Goal: Task Accomplishment & Management: Use online tool/utility

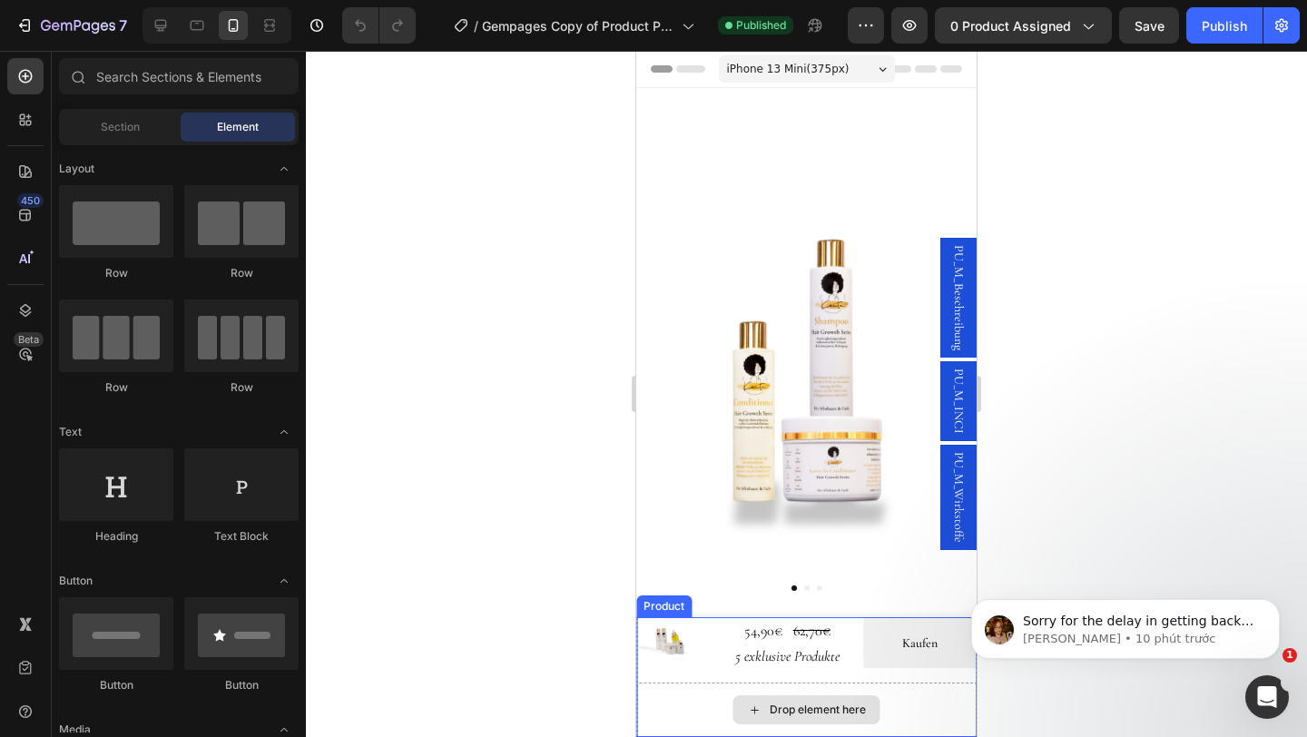
click at [700, 685] on div "Drop element here" at bounding box center [806, 710] width 340 height 54
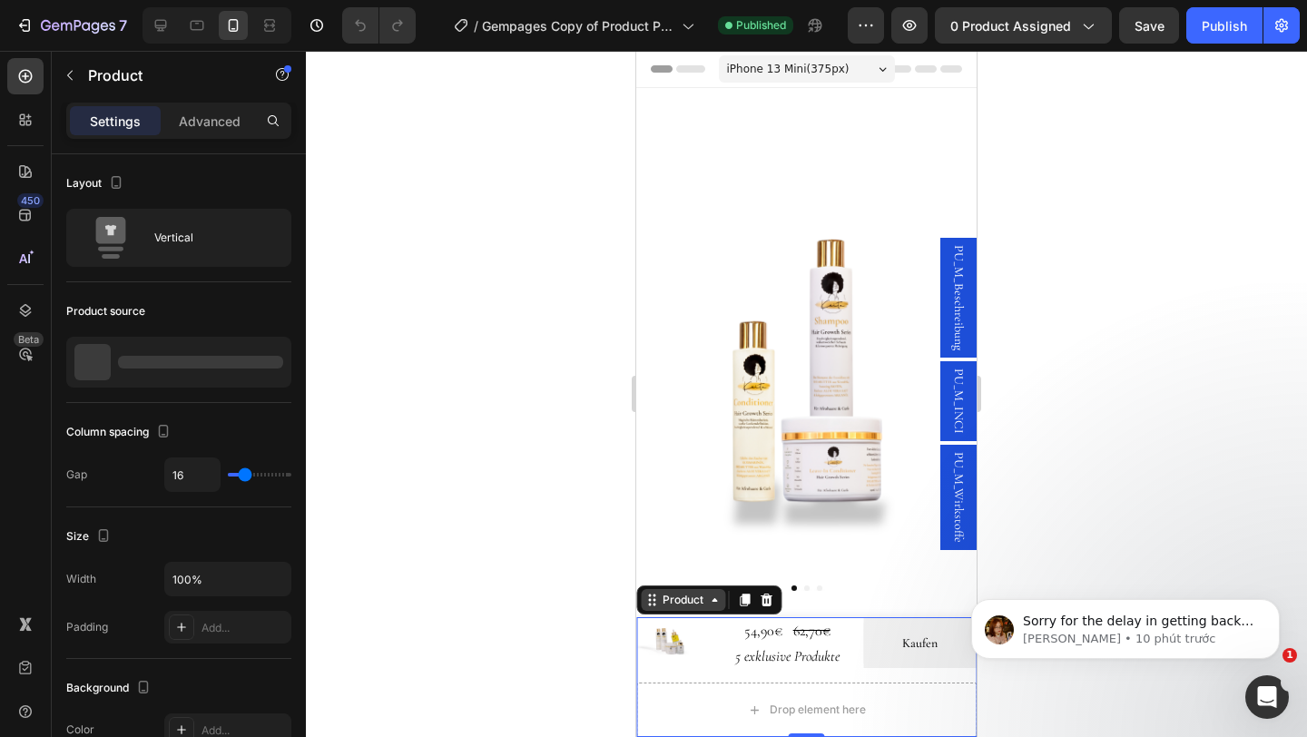
click at [699, 607] on div "Product" at bounding box center [683, 600] width 48 height 16
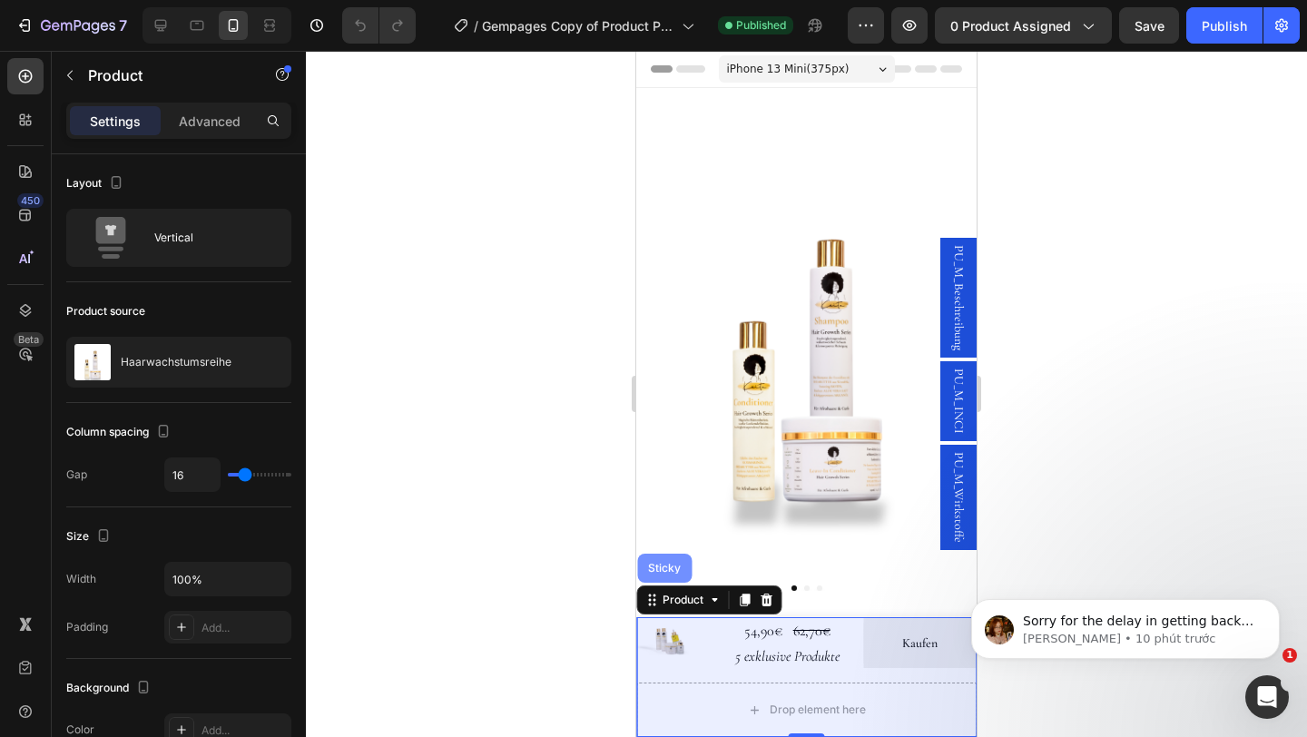
click at [660, 571] on div "Sticky" at bounding box center [665, 568] width 40 height 11
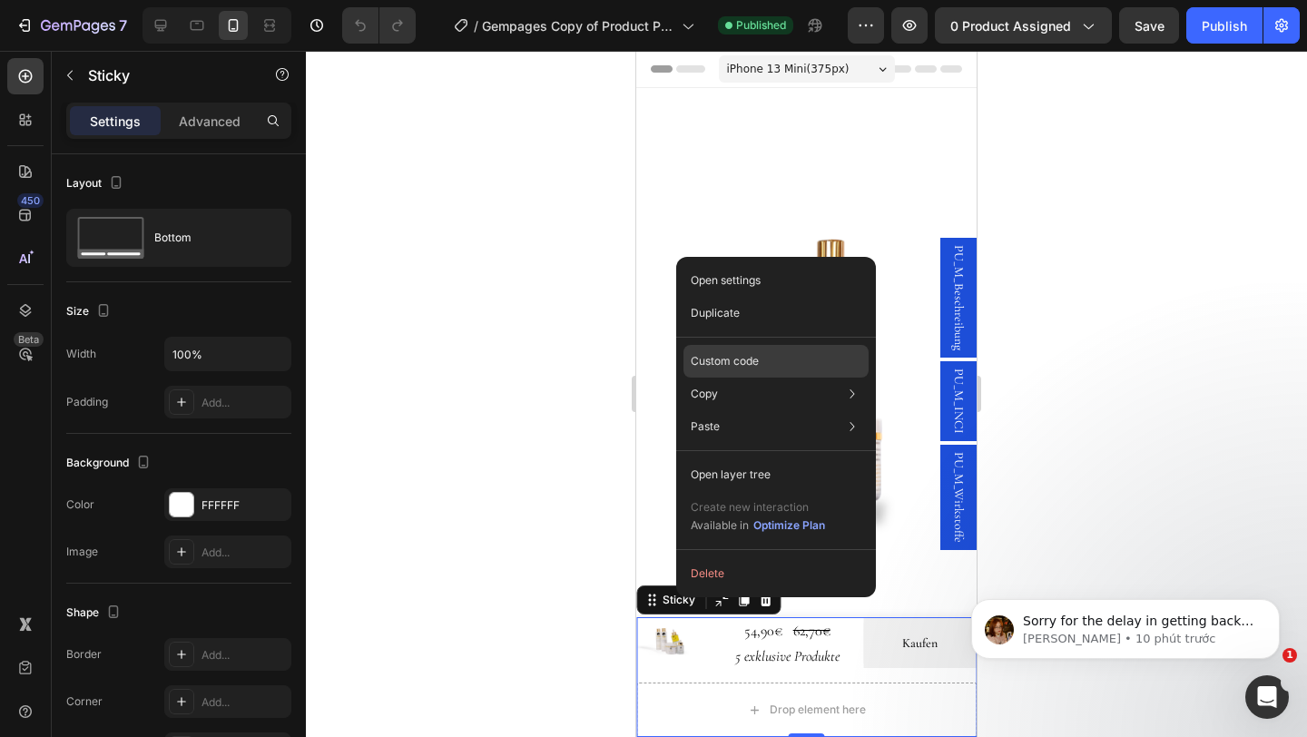
click at [733, 361] on p "Custom code" at bounding box center [725, 361] width 68 height 16
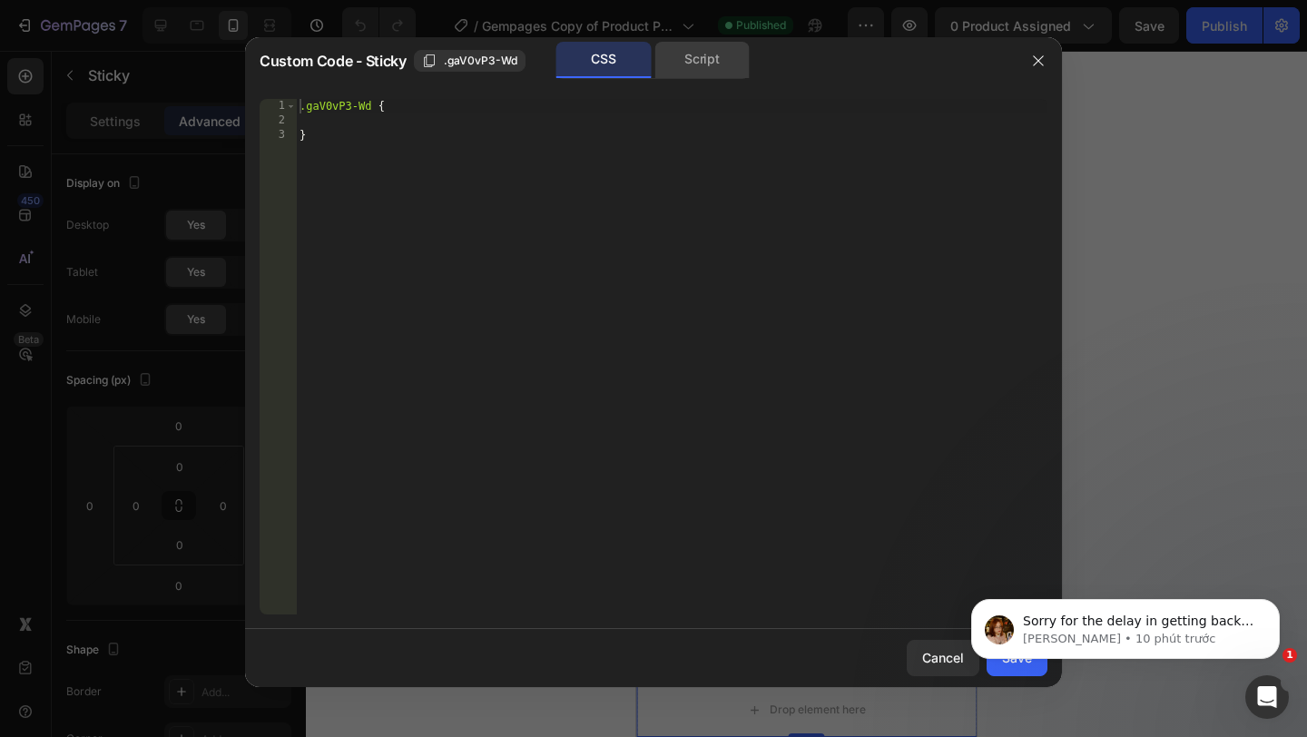
click at [696, 64] on div "Script" at bounding box center [702, 60] width 95 height 36
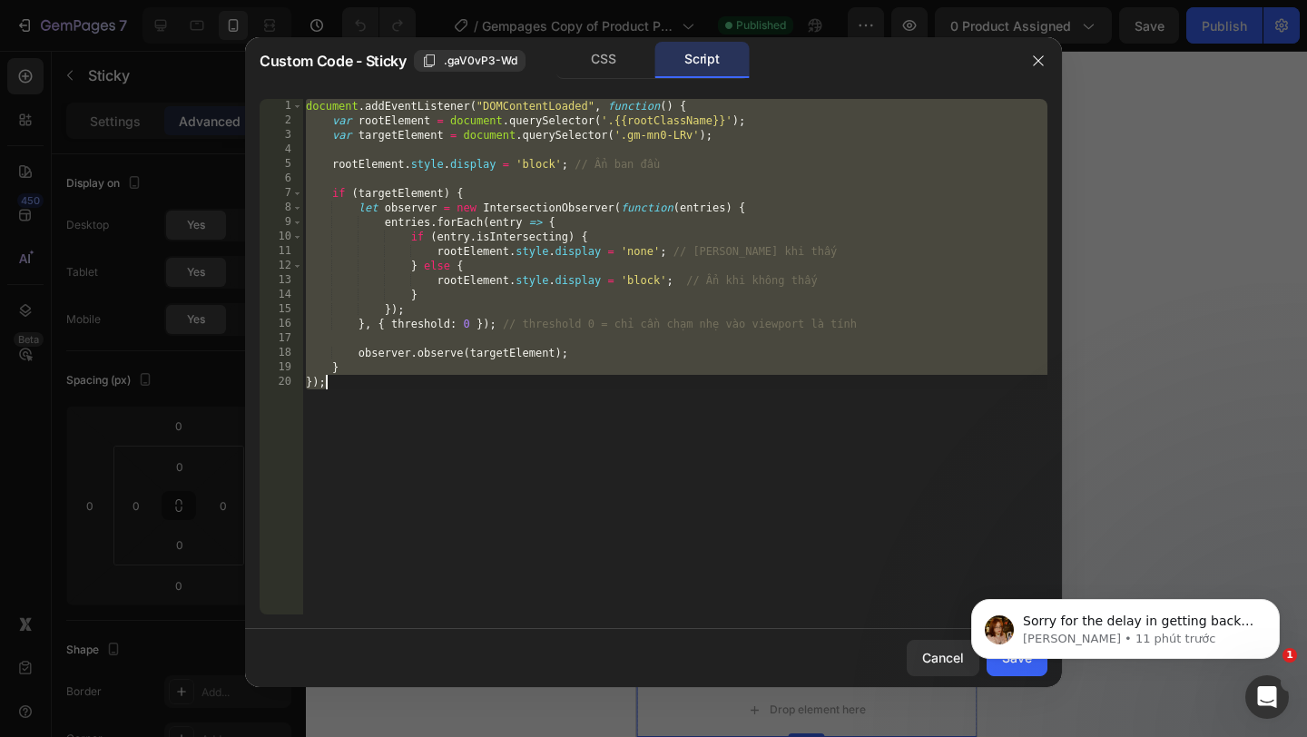
click at [593, 421] on div "document . addEventListener ( "DOMContentLoaded" , function ( ) { var rootEleme…" at bounding box center [674, 371] width 745 height 545
paste textarea "</script>"
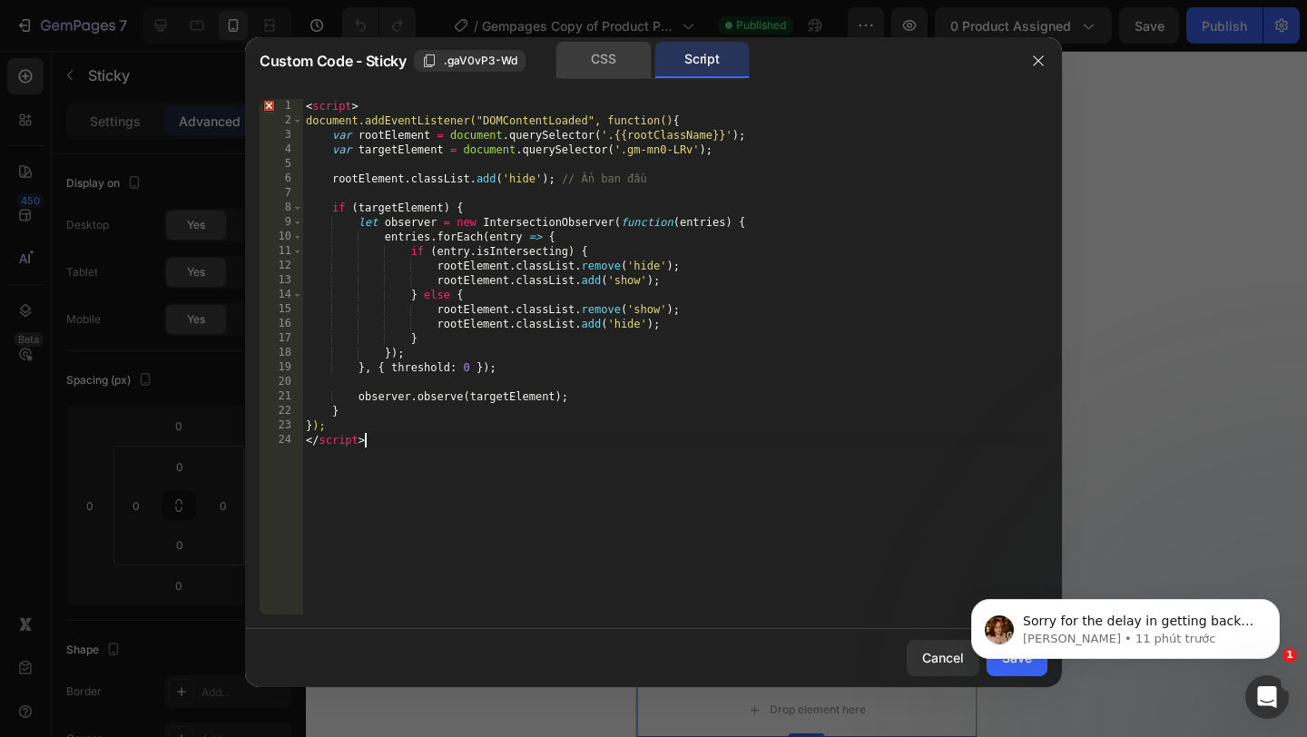
click at [622, 64] on div "CSS" at bounding box center [603, 60] width 95 height 36
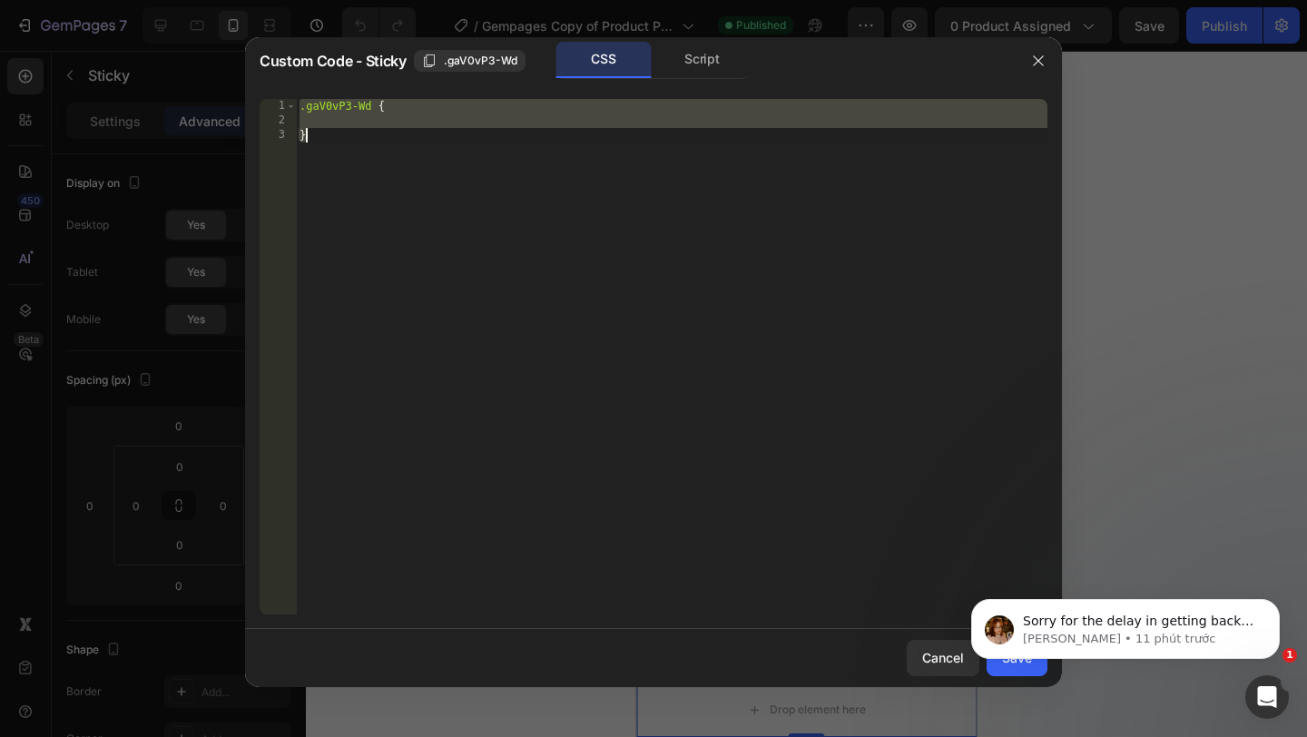
click at [505, 183] on div ".gaV0vP3-Wd { }" at bounding box center [672, 371] width 752 height 545
paste textarea
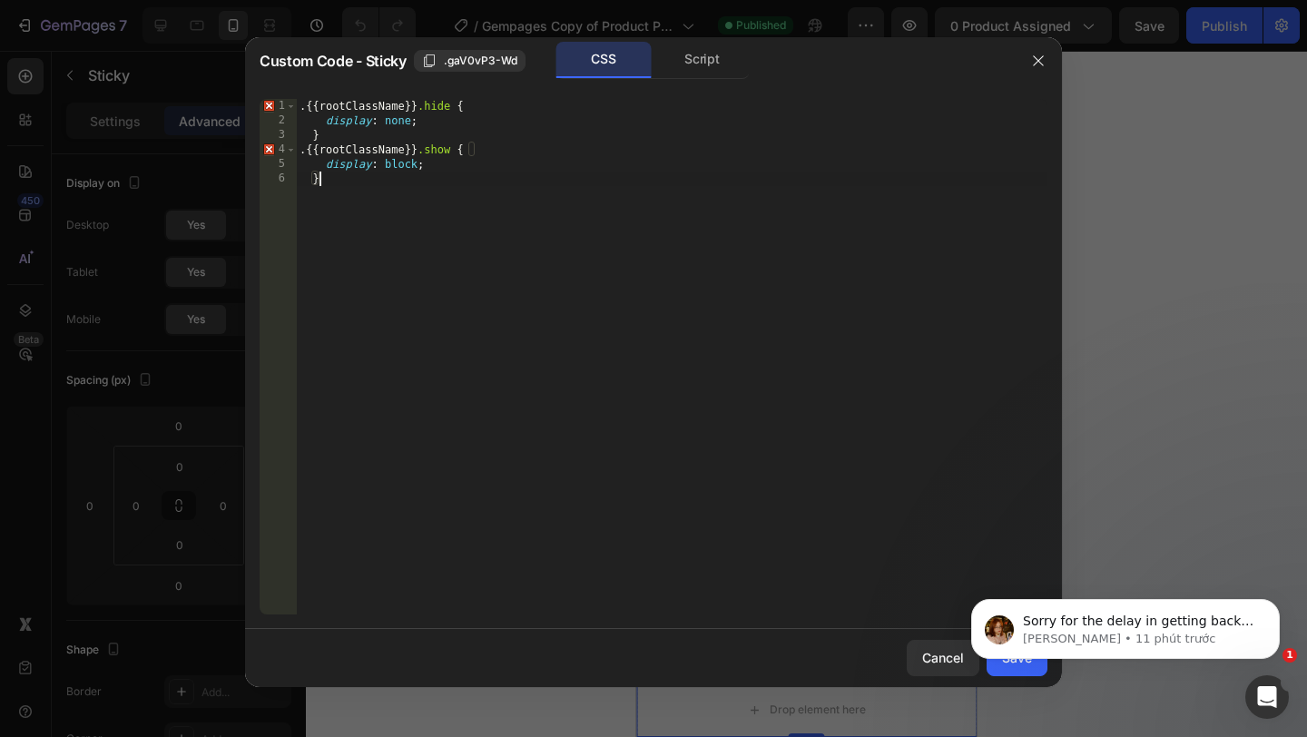
click at [582, 188] on div ". { {rootClassName }} .hide { display : none ; } . { {rootClassName }} .show { …" at bounding box center [672, 371] width 752 height 545
drag, startPoint x: 707, startPoint y: 71, endPoint x: 602, endPoint y: 57, distance: 106.2
click at [706, 71] on div "Script" at bounding box center [702, 60] width 95 height 36
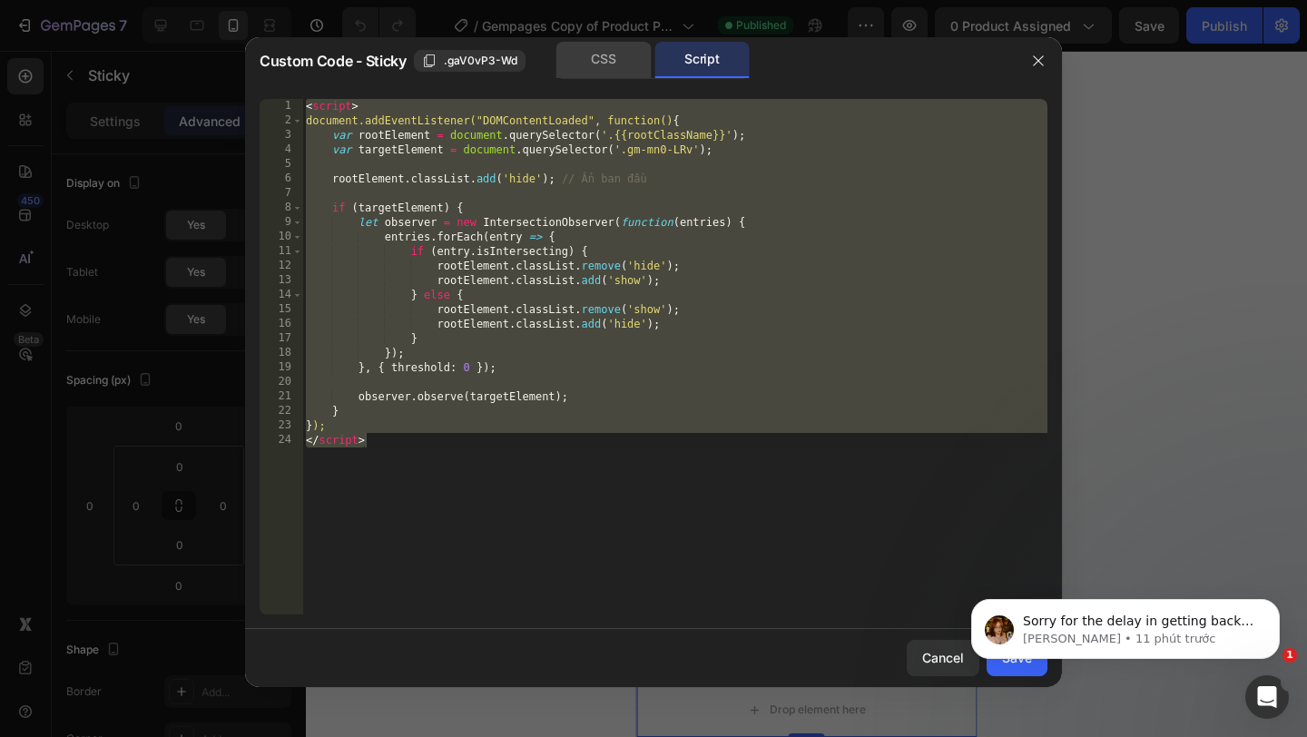
click at [577, 54] on div "CSS" at bounding box center [603, 60] width 95 height 36
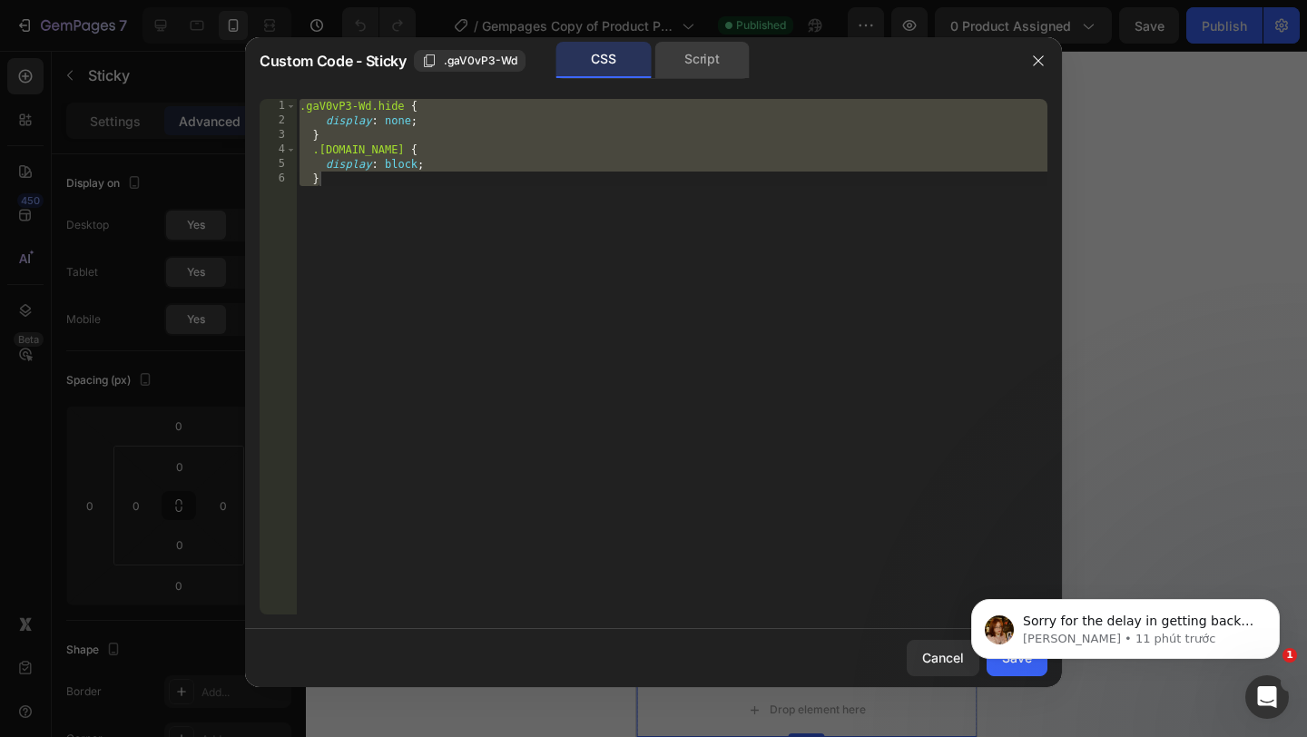
click at [724, 53] on div "Script" at bounding box center [702, 60] width 95 height 36
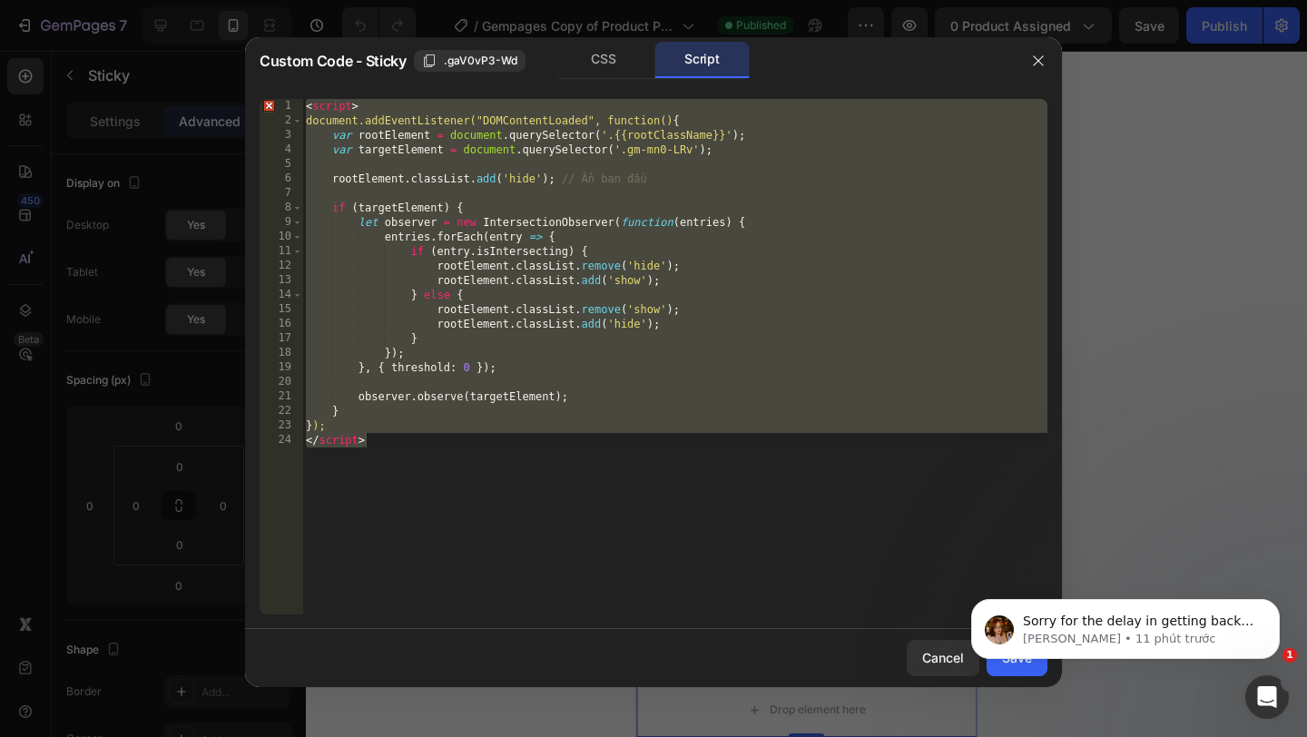
click at [642, 264] on div "< script > document.addEventListener("DOMContentLoaded", function() { var rootE…" at bounding box center [674, 371] width 745 height 545
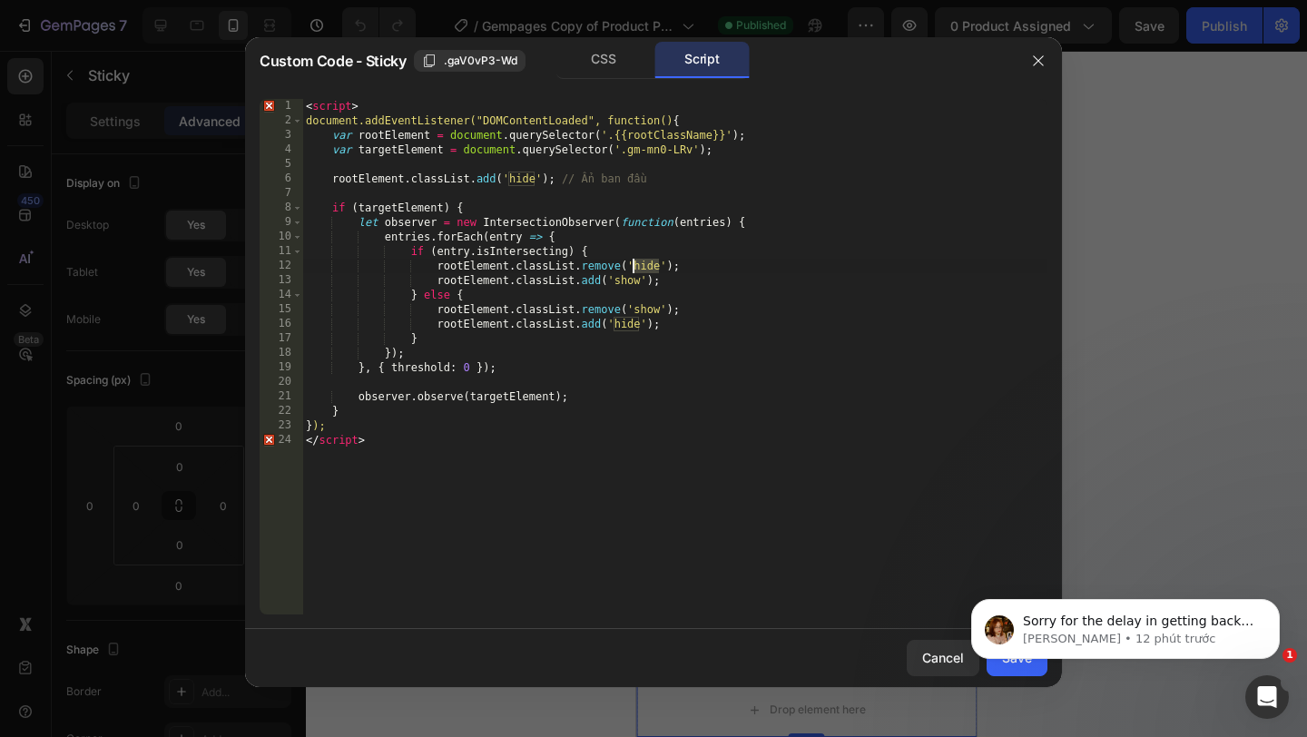
click at [724, 292] on div "< script > document.addEventListener("DOMContentLoaded", function() { var rootE…" at bounding box center [674, 371] width 745 height 545
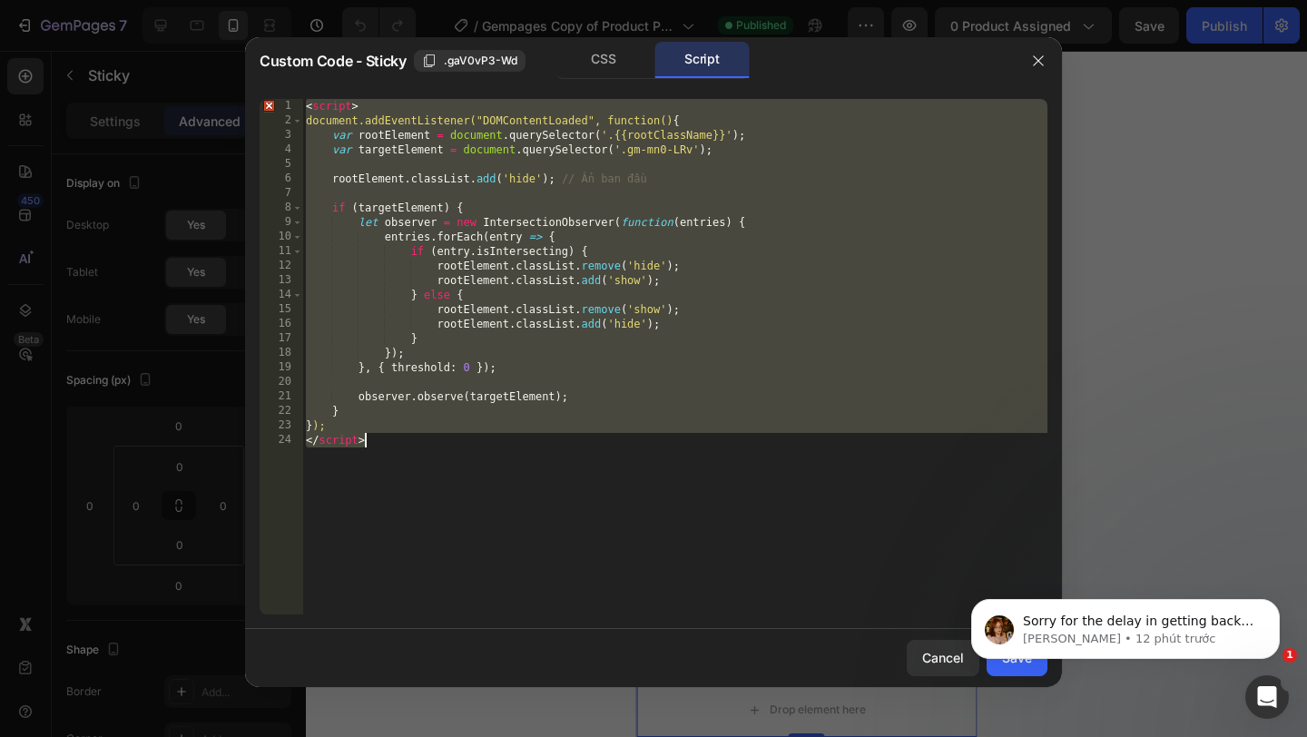
paste textarea
type textarea "});"
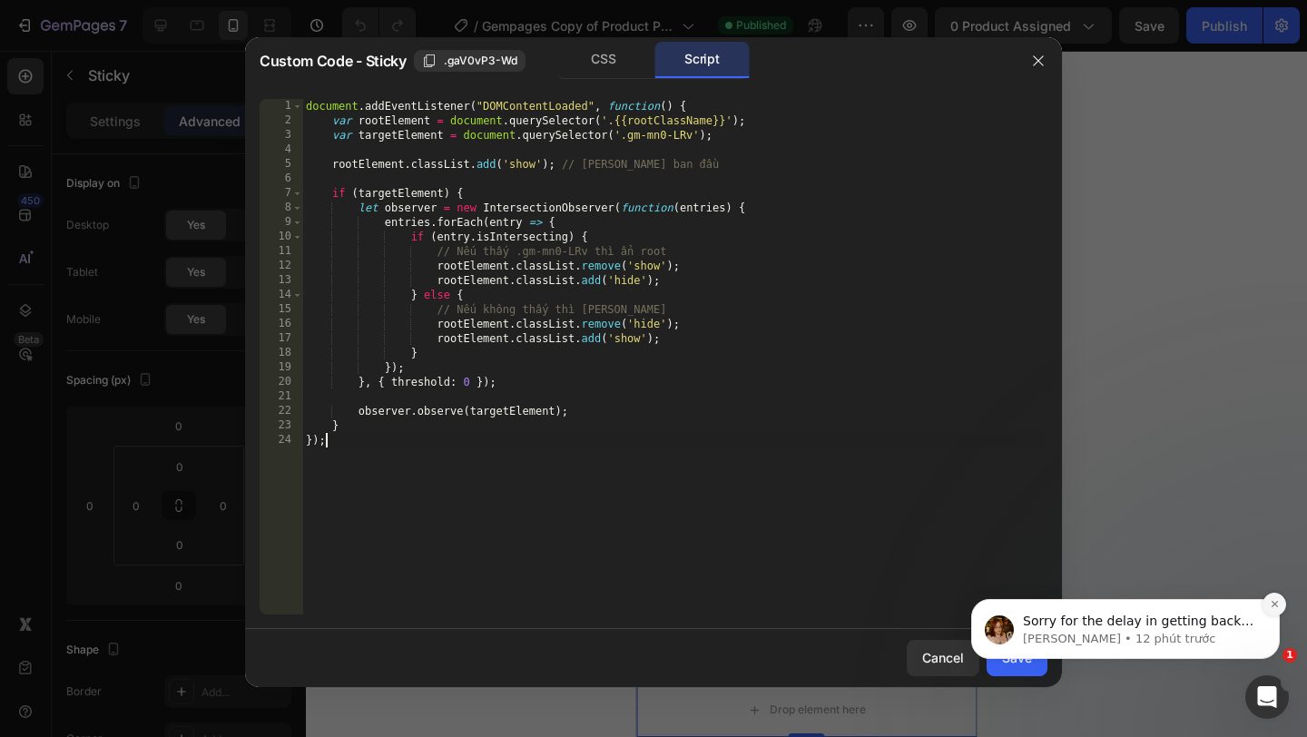
click at [1276, 598] on button "Dismiss notification" at bounding box center [1275, 605] width 24 height 24
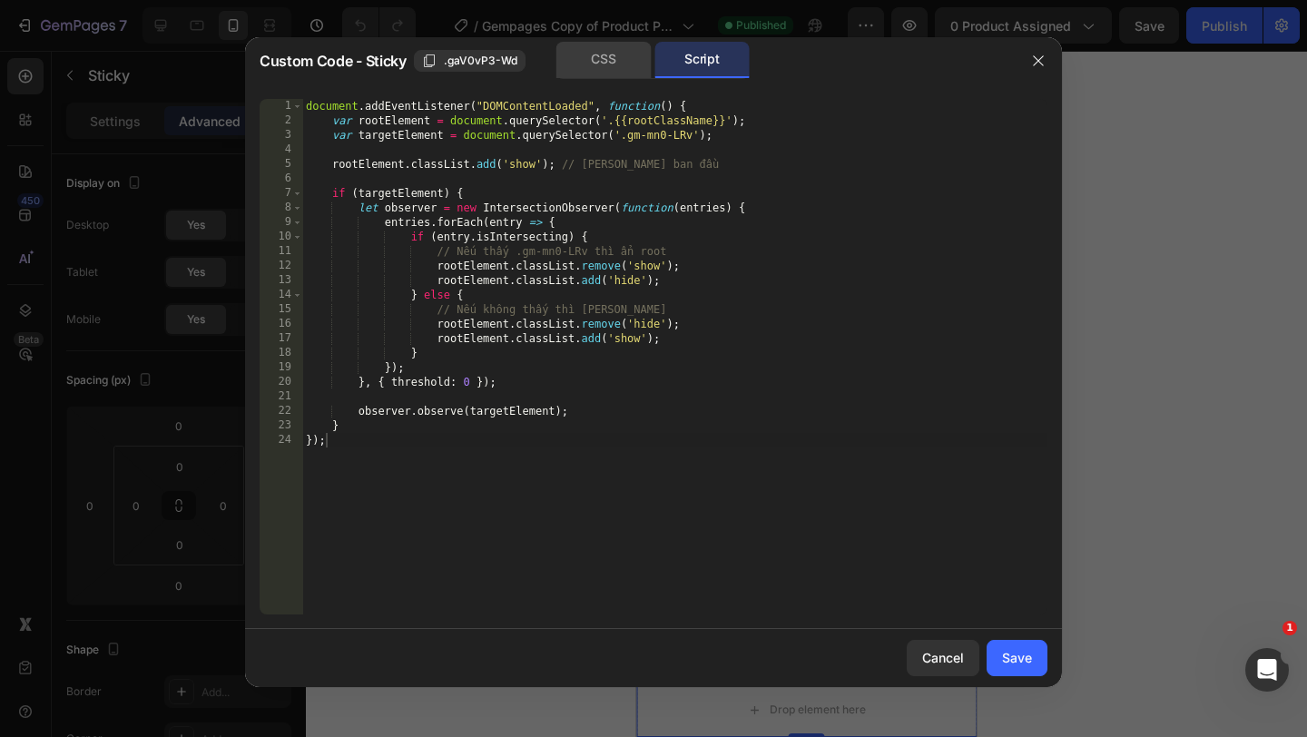
click at [598, 50] on div "CSS" at bounding box center [603, 60] width 95 height 36
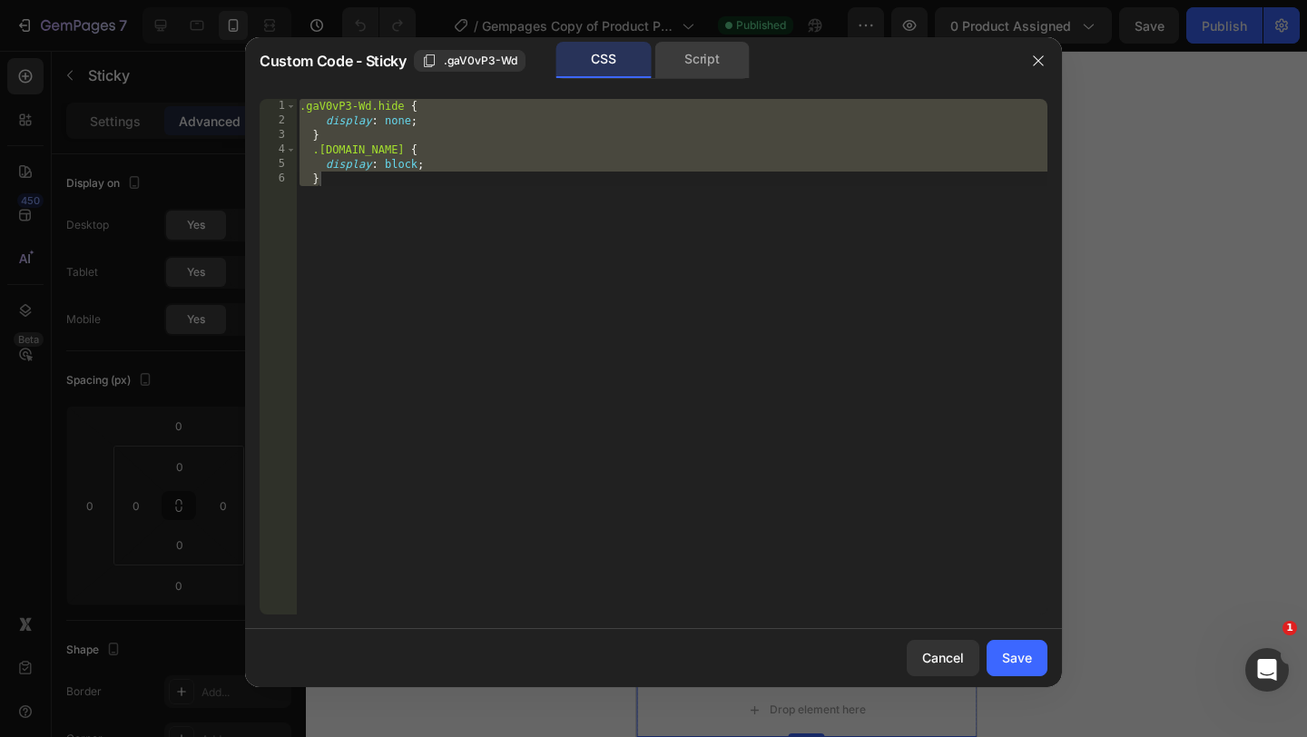
click at [702, 64] on div "Script" at bounding box center [702, 60] width 95 height 36
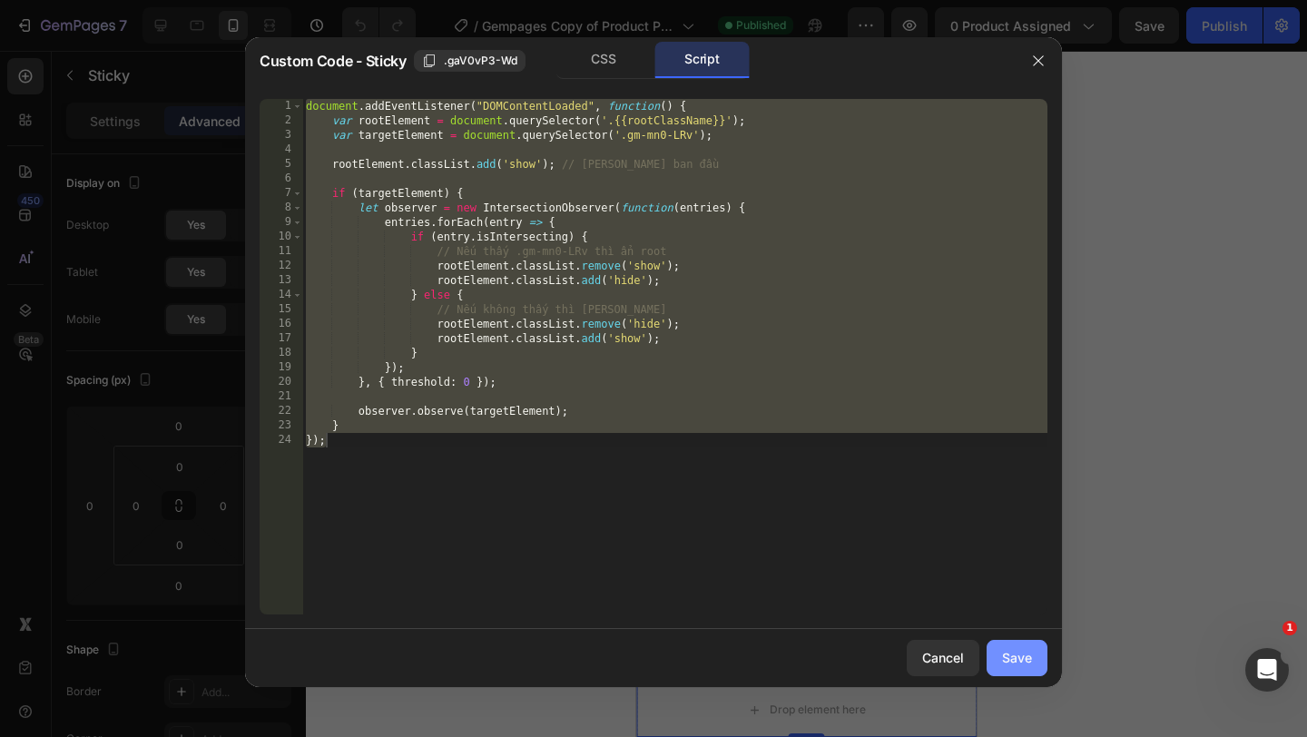
click at [1009, 645] on button "Save" at bounding box center [1017, 658] width 61 height 36
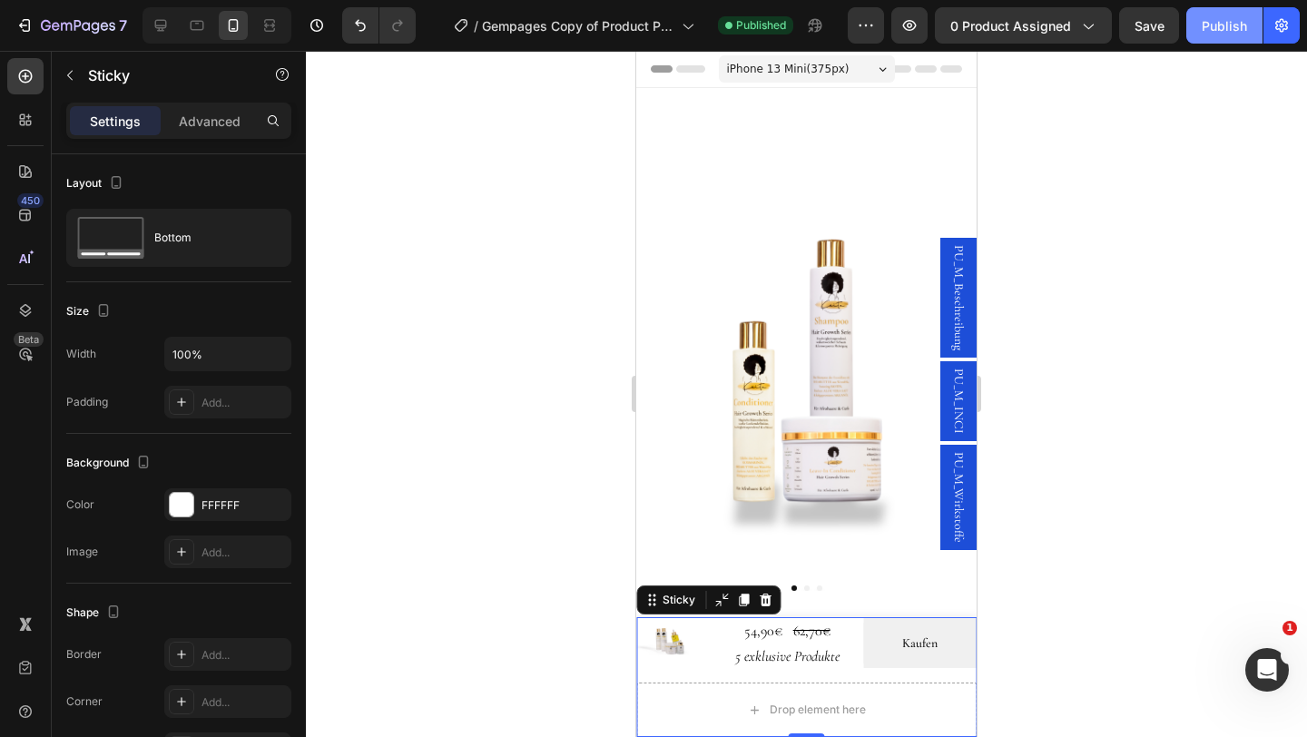
click at [1228, 38] on button "Publish" at bounding box center [1225, 25] width 76 height 36
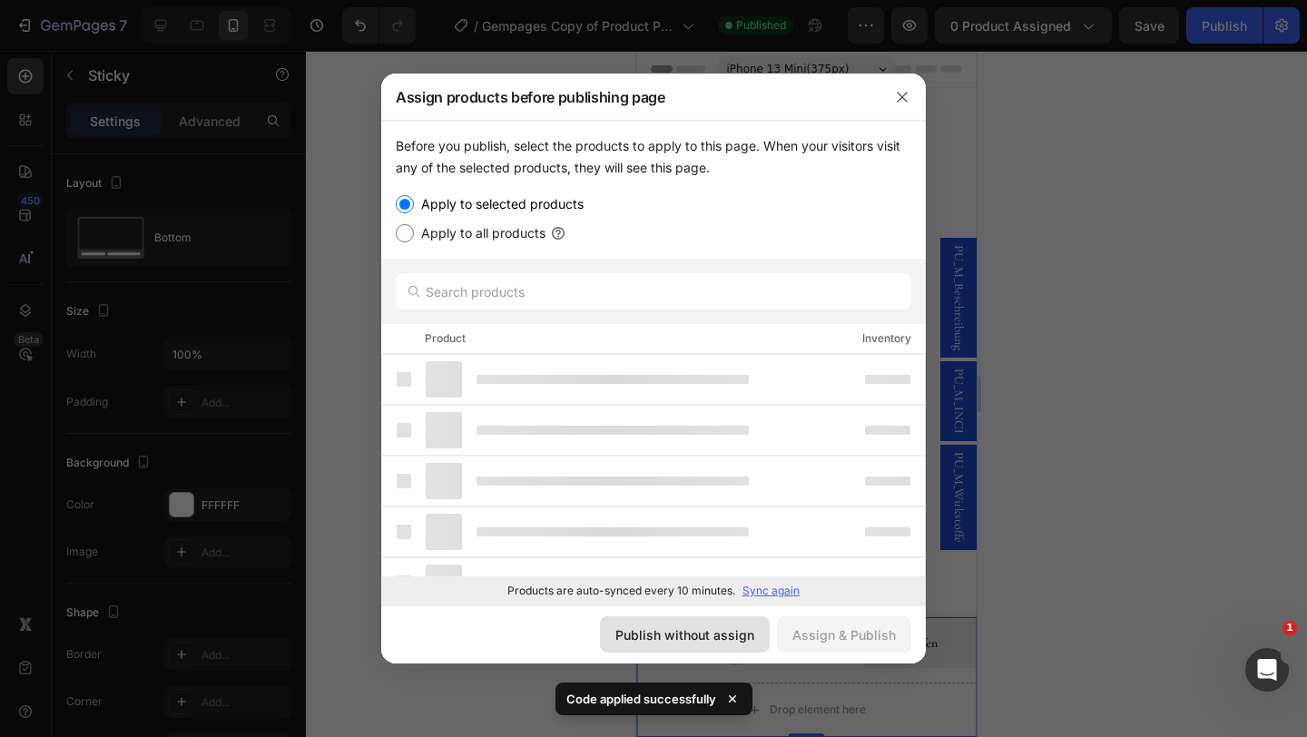
click at [672, 652] on button "Publish without assign" at bounding box center [685, 634] width 170 height 36
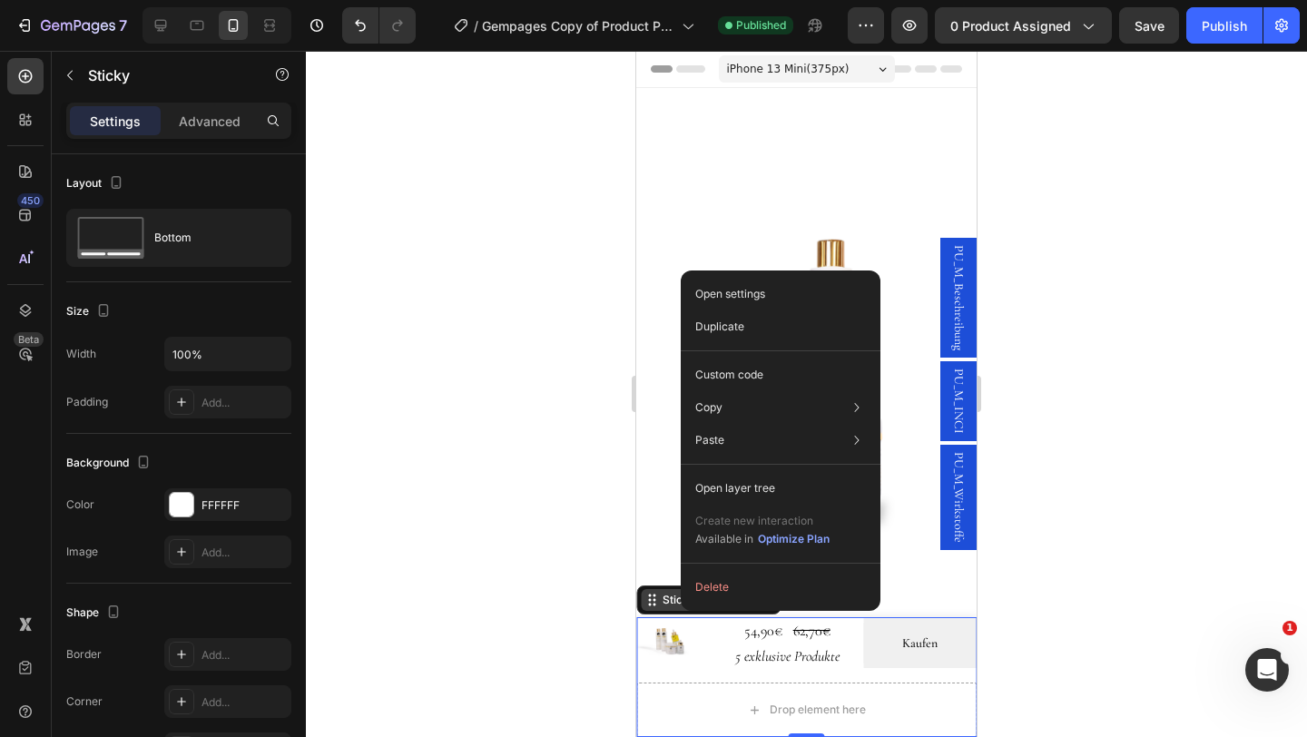
drag, startPoint x: 681, startPoint y: 611, endPoint x: 1359, endPoint y: 494, distance: 688.2
click at [735, 376] on p "Custom code" at bounding box center [729, 375] width 68 height 16
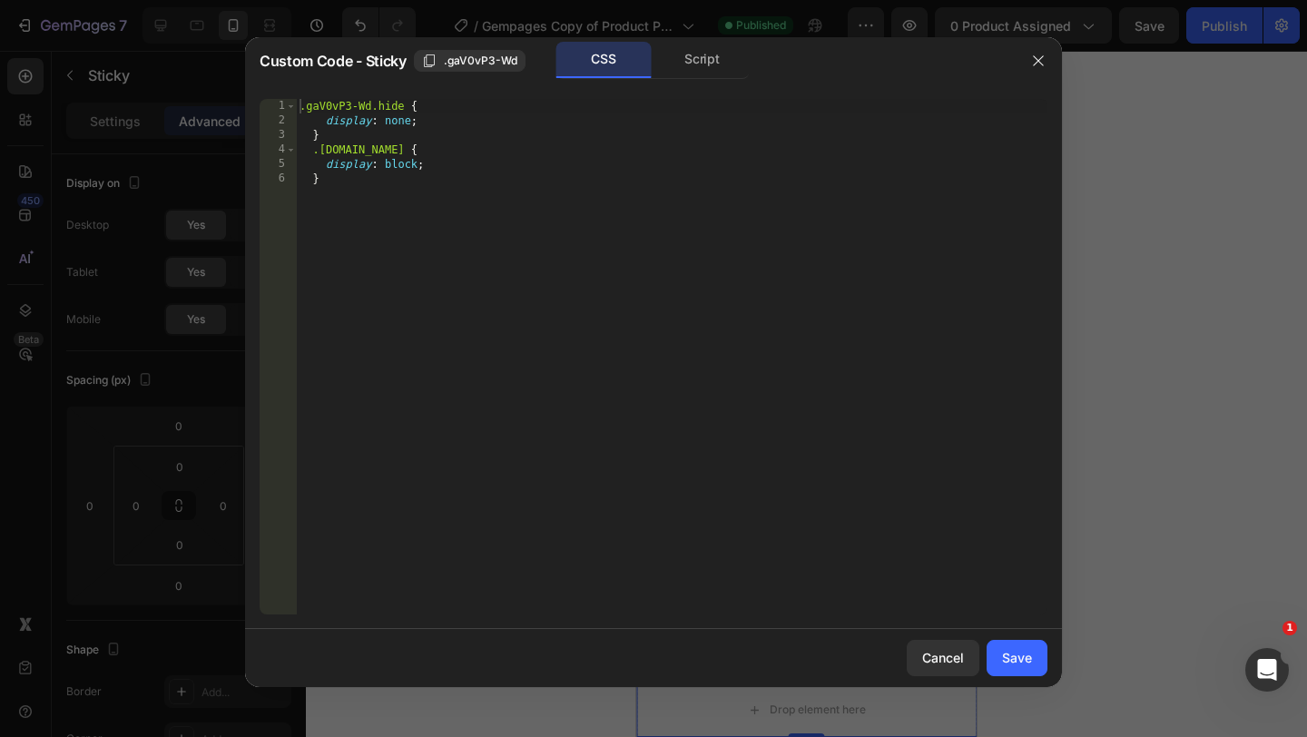
click at [403, 104] on div ".gaV0vP3-Wd.hide { display : none ; } .[DOMAIN_NAME] { display : block ; }" at bounding box center [672, 371] width 752 height 545
click at [414, 151] on div ".gaV0vP3-Wd.hidegp { display : none ; } .[DOMAIN_NAME] { display : block ; }" at bounding box center [672, 371] width 752 height 545
click at [417, 153] on div ".gaV0vP3-Wd.hidegp { display : none ; } .[DOMAIN_NAME] { display : block ; }" at bounding box center [672, 371] width 752 height 545
click at [401, 150] on div ".gaV0vP3-Wd.hidegp { display : none ; } .gaV0vP3-Wd.showgp { display : block ; }" at bounding box center [672, 371] width 752 height 545
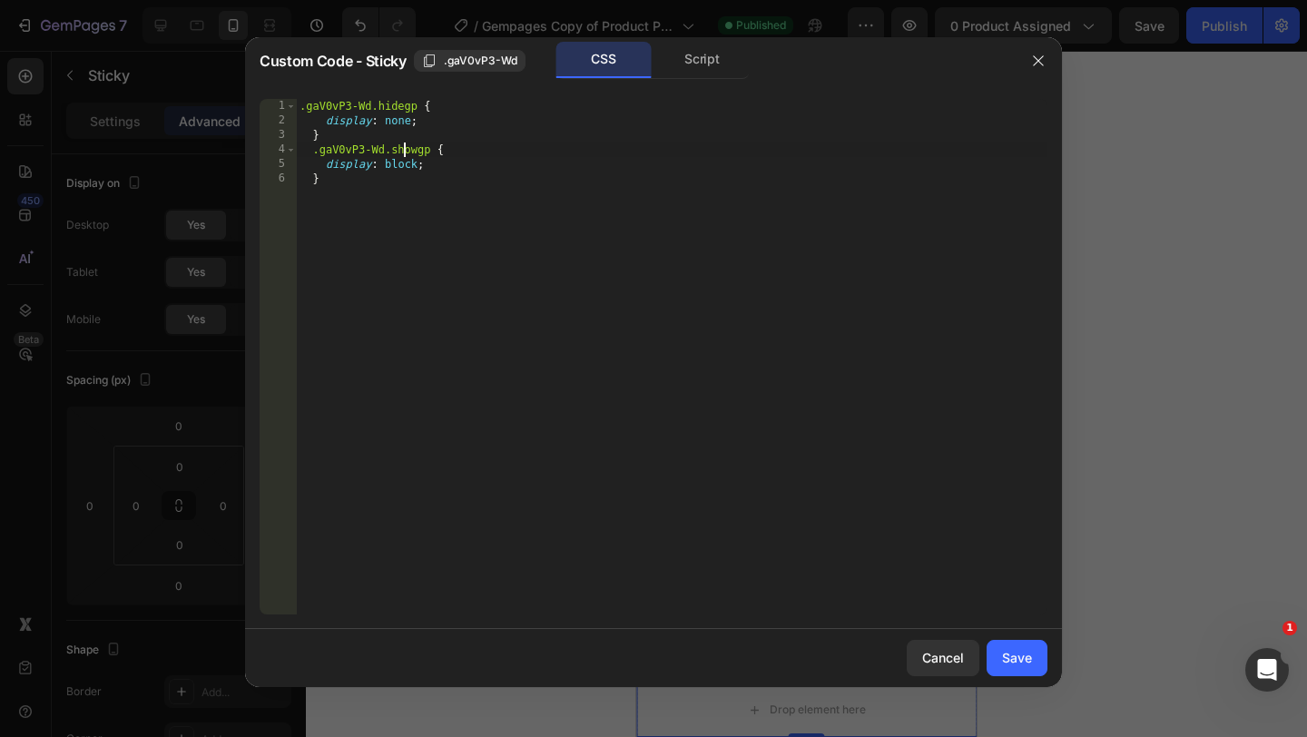
click at [401, 150] on div ".gaV0vP3-Wd.hidegp { display : none ; } .gaV0vP3-Wd.showgp { display : block ; }" at bounding box center [672, 371] width 752 height 545
click at [694, 61] on div "Script" at bounding box center [702, 60] width 95 height 36
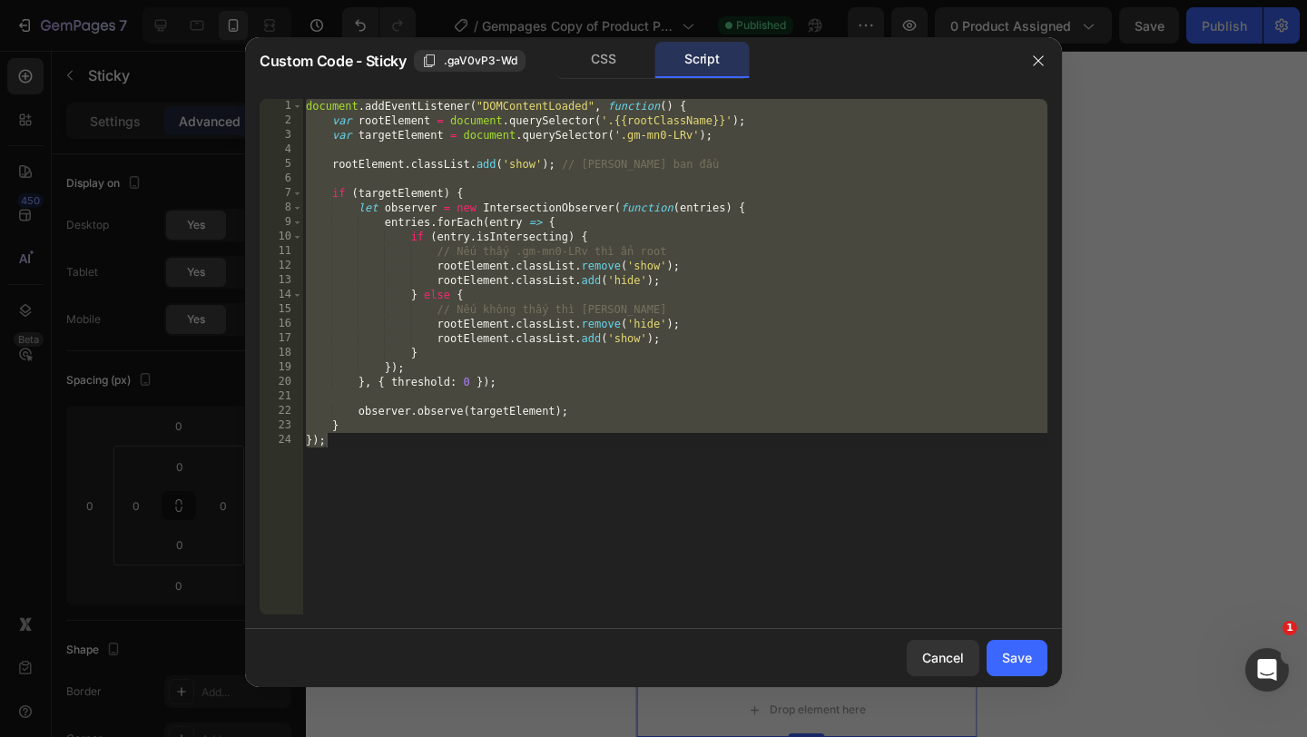
click at [645, 265] on div "document . addEventListener ( "DOMContentLoaded" , function ( ) { var rootEleme…" at bounding box center [674, 371] width 745 height 545
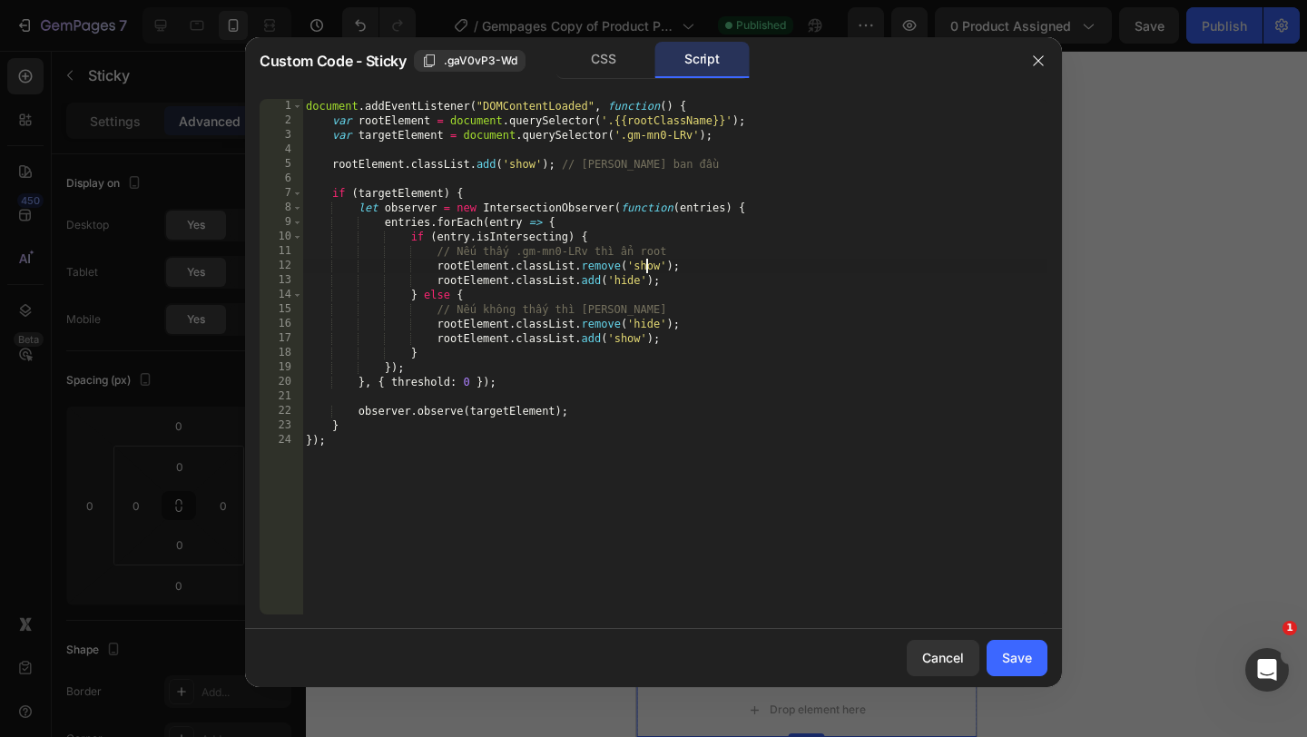
click at [645, 265] on div "document . addEventListener ( "DOMContentLoaded" , function ( ) { var rootEleme…" at bounding box center [674, 371] width 745 height 545
paste textarea "gp"
click at [633, 338] on div "document . addEventListener ( "DOMContentLoaded" , function ( ) { var rootEleme…" at bounding box center [674, 371] width 745 height 545
paste textarea "gp"
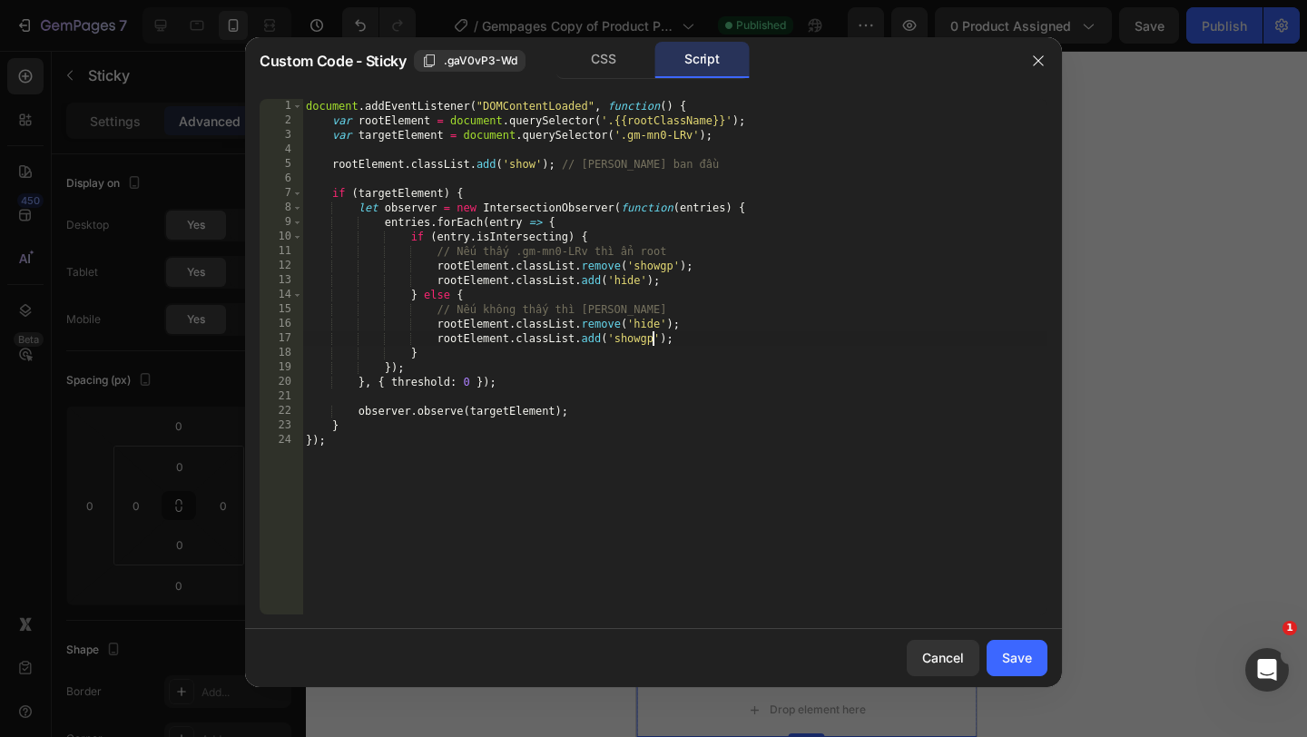
click at [516, 164] on div "document . addEventListener ( "DOMContentLoaded" , function ( ) { var rootEleme…" at bounding box center [674, 371] width 745 height 545
paste textarea "gp"
click at [639, 277] on div "document . addEventListener ( "DOMContentLoaded" , function ( ) { var rootEleme…" at bounding box center [674, 371] width 745 height 545
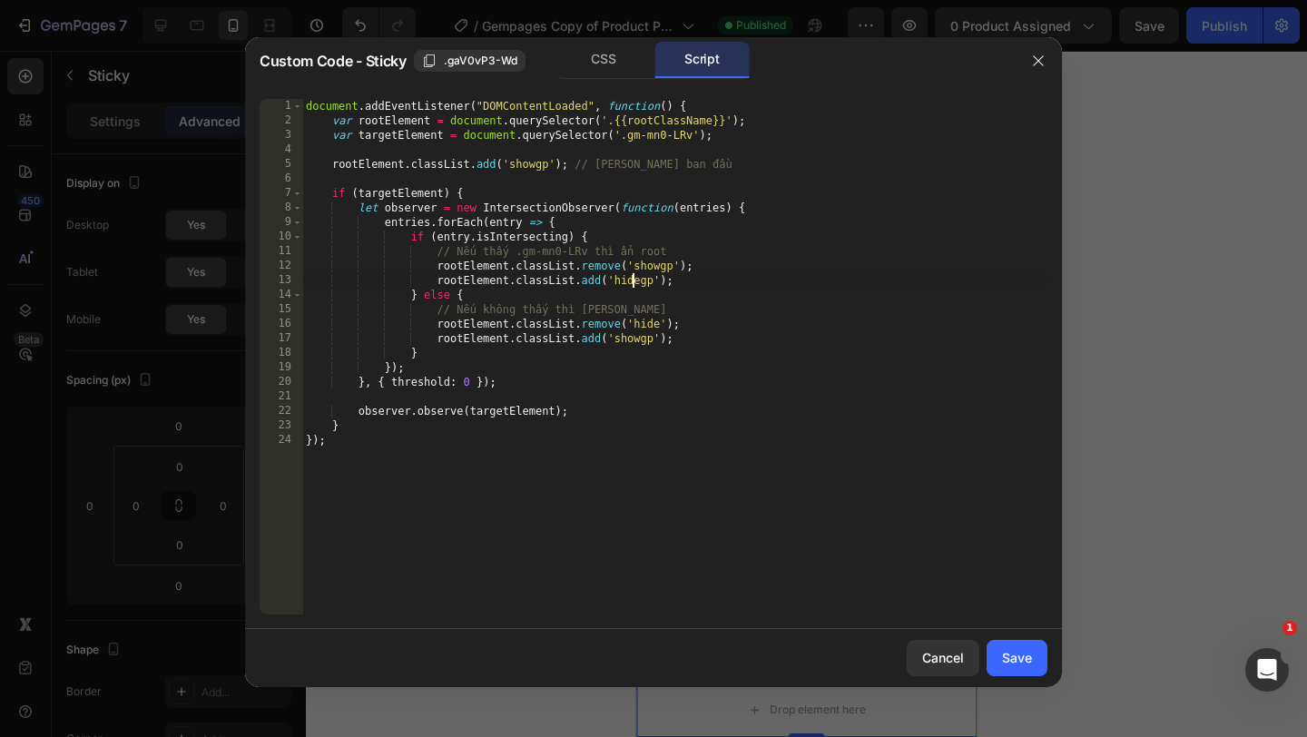
click at [633, 280] on div "document . addEventListener ( "DOMContentLoaded" , function ( ) { var rootEleme…" at bounding box center [674, 371] width 745 height 545
click at [652, 322] on div "document . addEventListener ( "DOMContentLoaded" , function ( ) { var rootEleme…" at bounding box center [674, 371] width 745 height 545
paste textarea "gp"
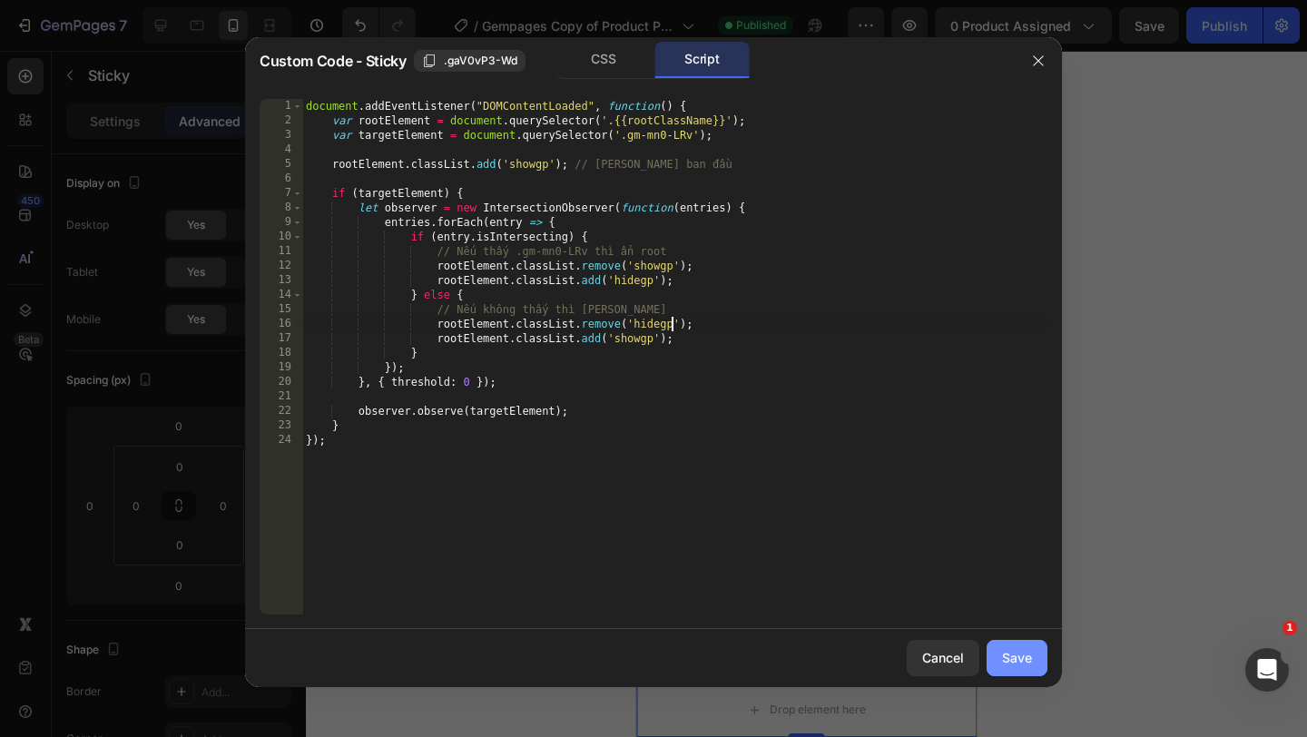
type textarea "rootElement.classList.remove('hidegp');"
click at [1018, 656] on div "Save" at bounding box center [1017, 657] width 30 height 19
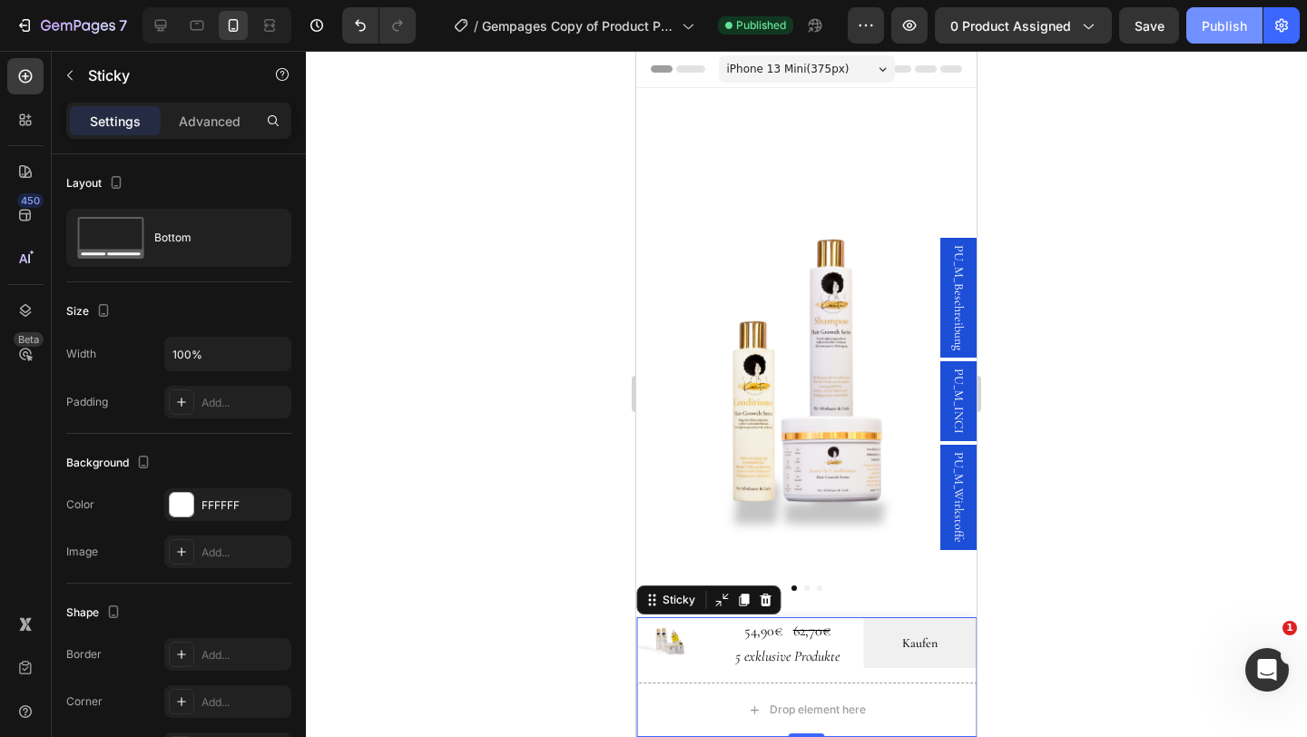
click at [1208, 36] on button "Publish" at bounding box center [1225, 25] width 76 height 36
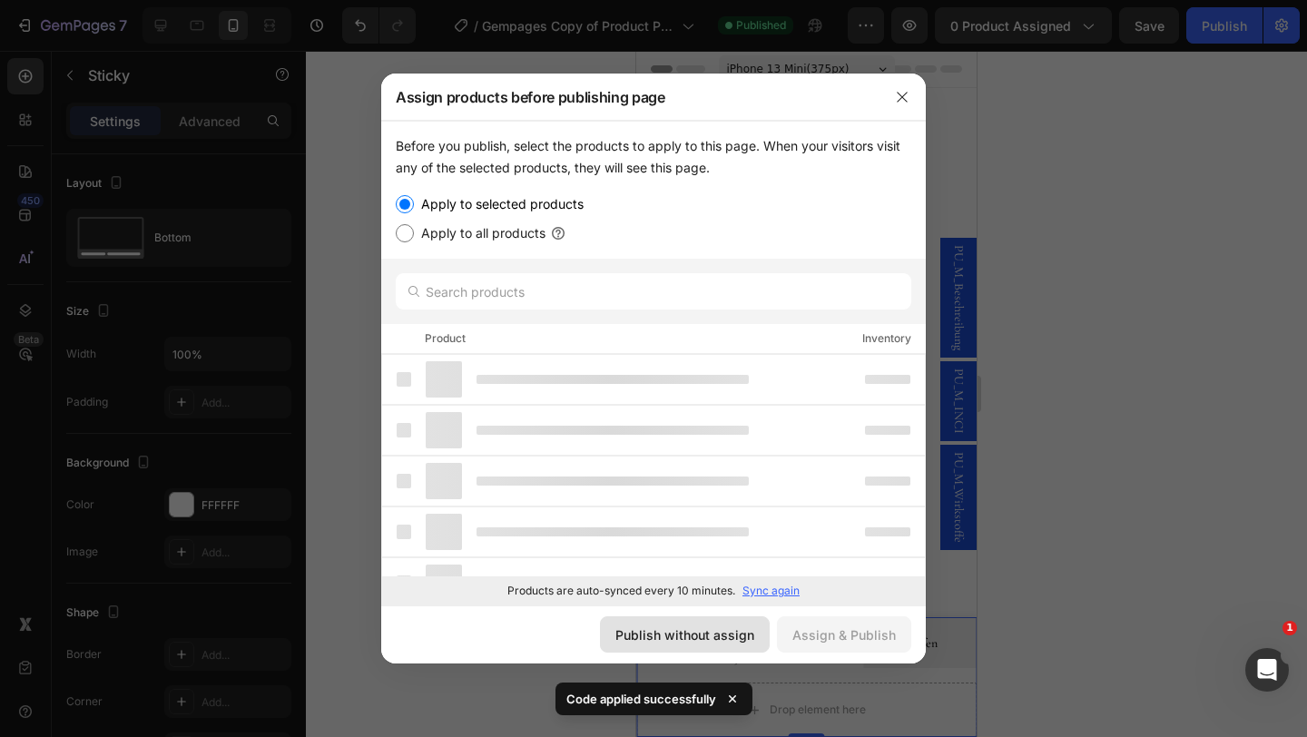
click at [714, 638] on div "Publish without assign" at bounding box center [684, 634] width 139 height 19
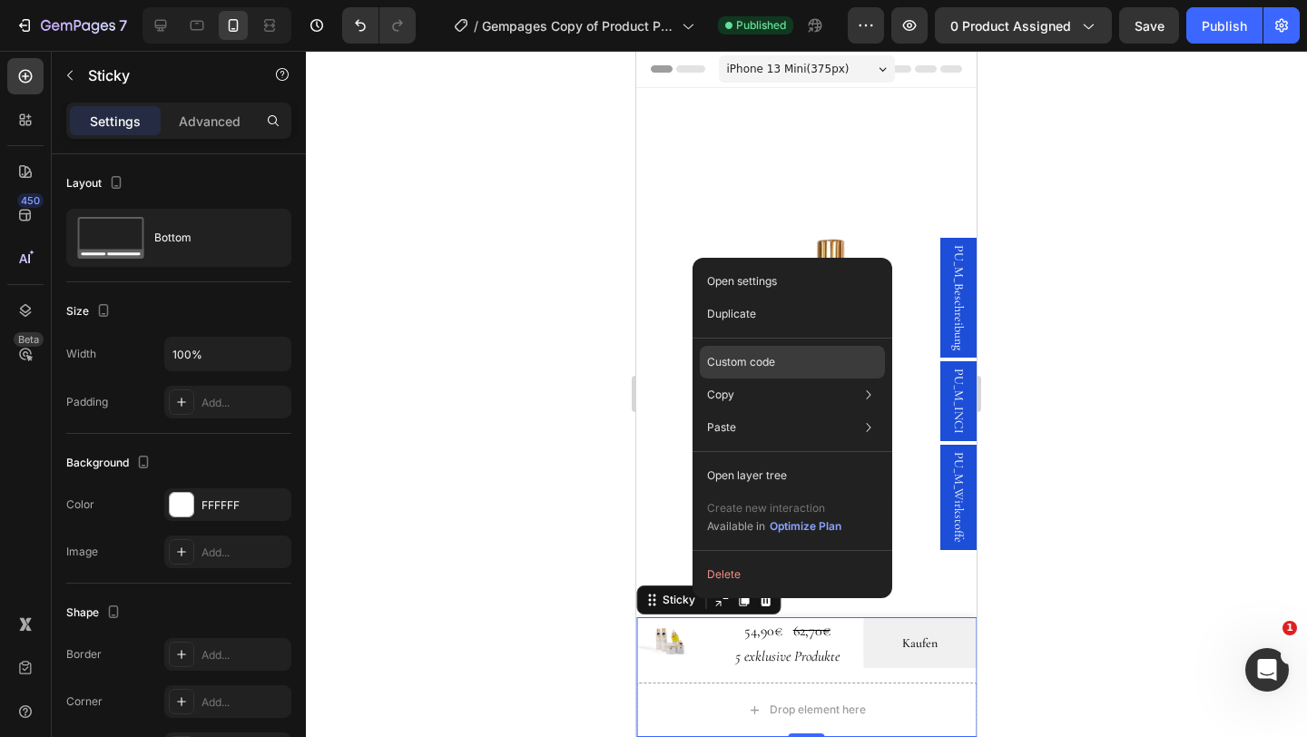
click at [755, 354] on p "Custom code" at bounding box center [741, 362] width 68 height 16
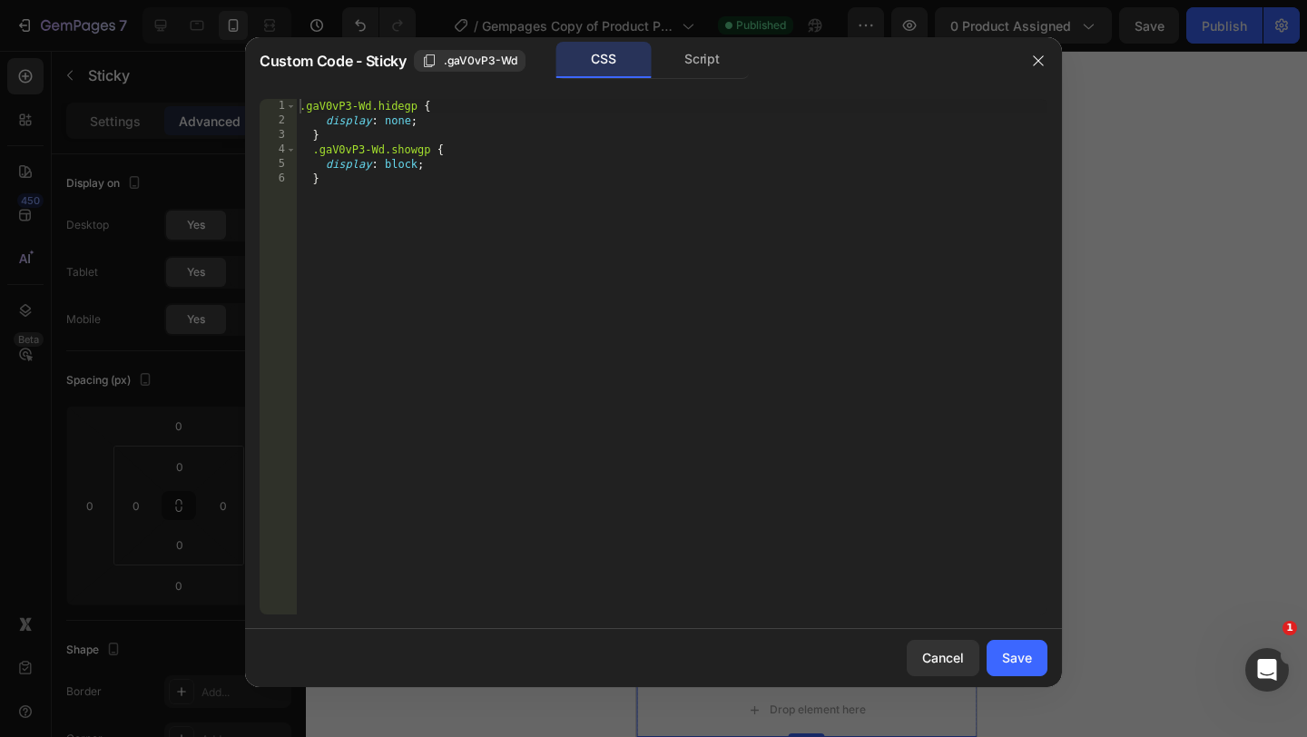
click at [419, 163] on div ".gaV0vP3-Wd.hidegp { display : none ; } .gaV0vP3-Wd.showgp { display : block ; }" at bounding box center [672, 371] width 752 height 545
click at [409, 120] on div ".gaV0vP3-Wd.hidegp { display : none ; } .gaV0vP3-Wd.showgp { display : block ; }" at bounding box center [672, 371] width 752 height 545
type textarea "display: none !;"
click at [1015, 649] on div "Save" at bounding box center [1017, 657] width 30 height 19
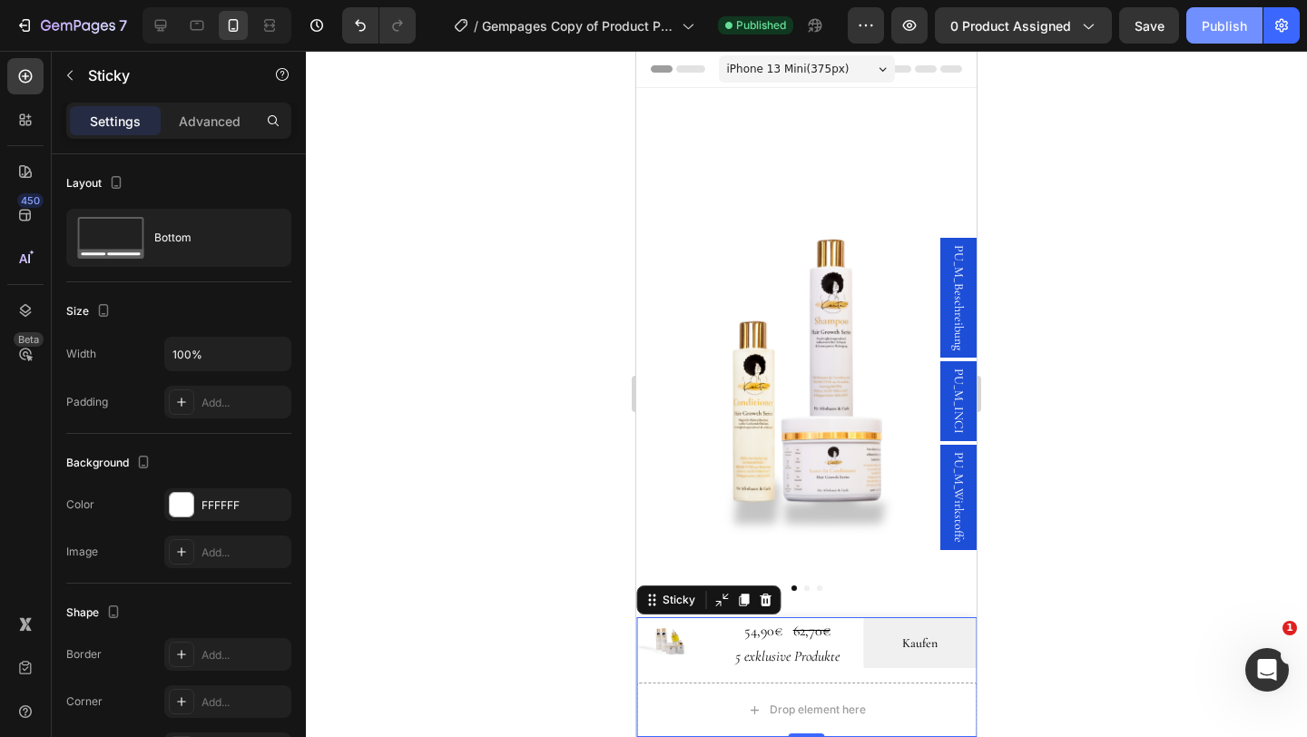
click at [1221, 33] on div "Publish" at bounding box center [1224, 25] width 45 height 19
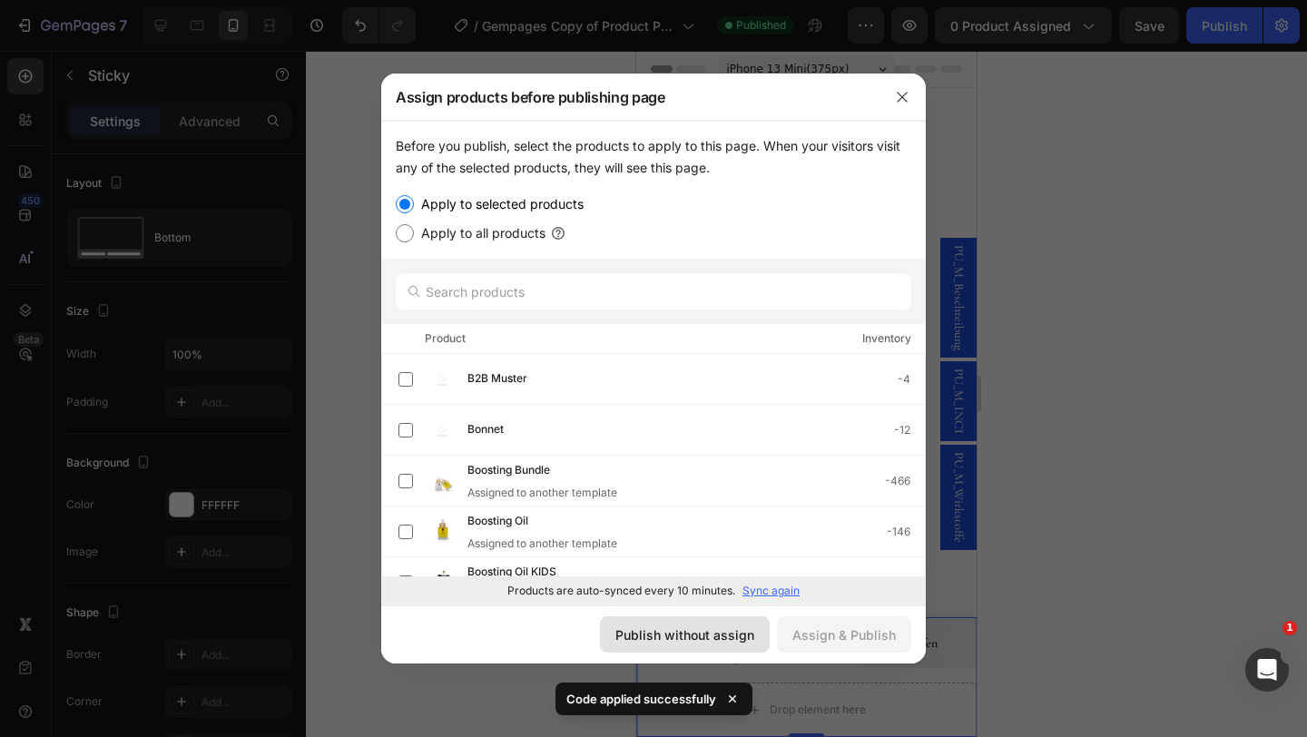
drag, startPoint x: 720, startPoint y: 639, endPoint x: 219, endPoint y: 490, distance: 522.8
click at [720, 639] on div "Publish without assign" at bounding box center [684, 634] width 139 height 19
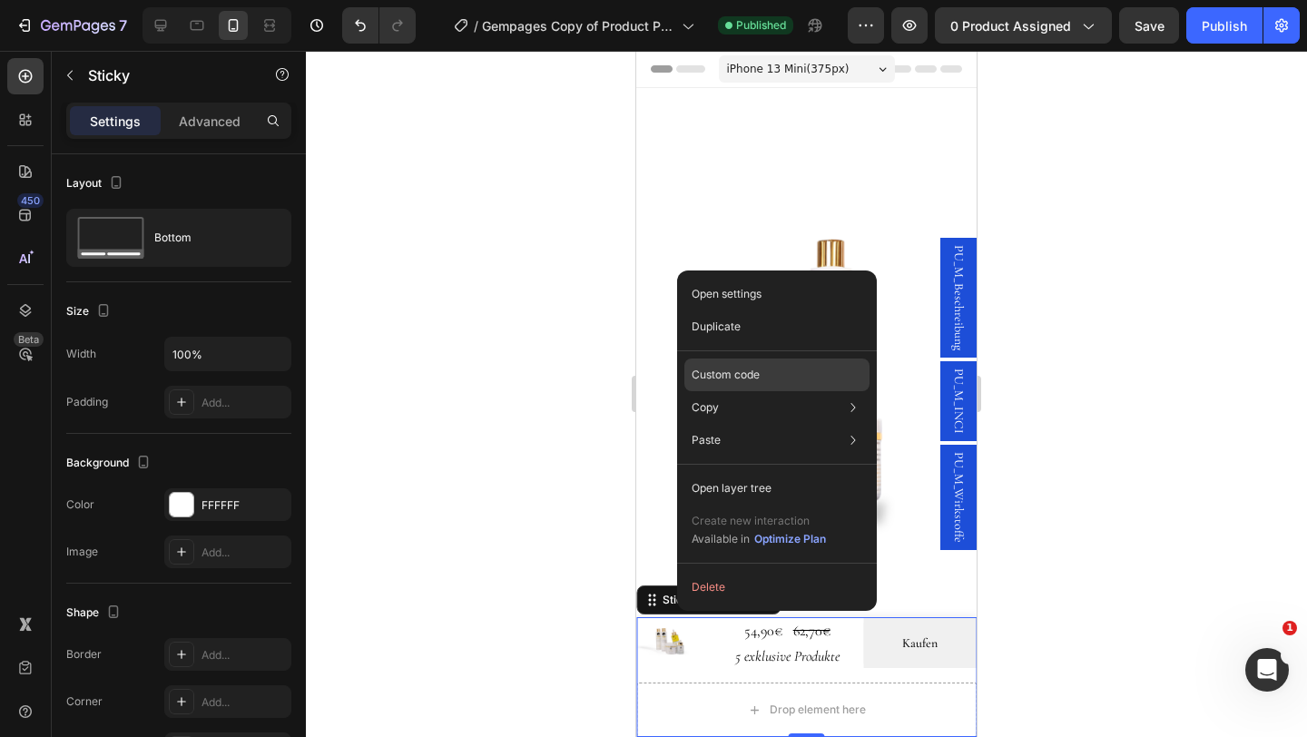
click at [730, 377] on p "Custom code" at bounding box center [726, 375] width 68 height 16
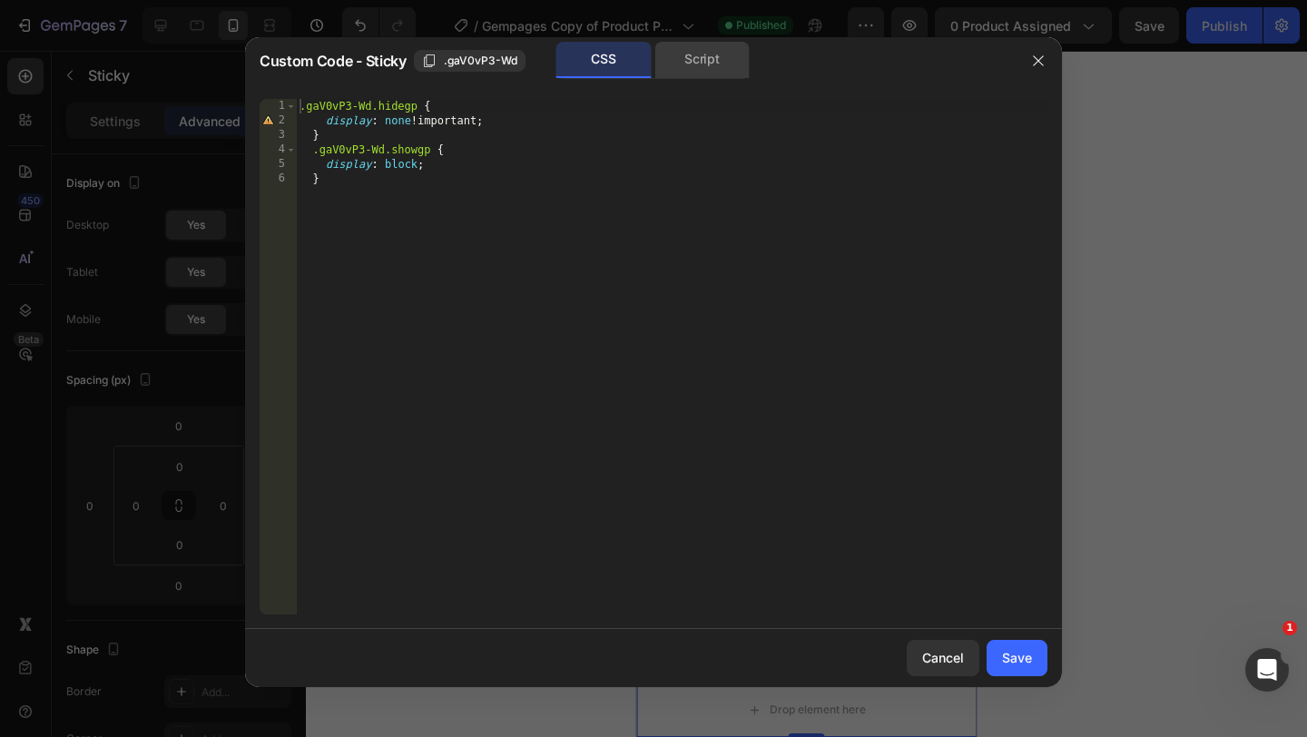
click at [708, 74] on div "Script" at bounding box center [702, 60] width 95 height 36
